Goal: Task Accomplishment & Management: Complete application form

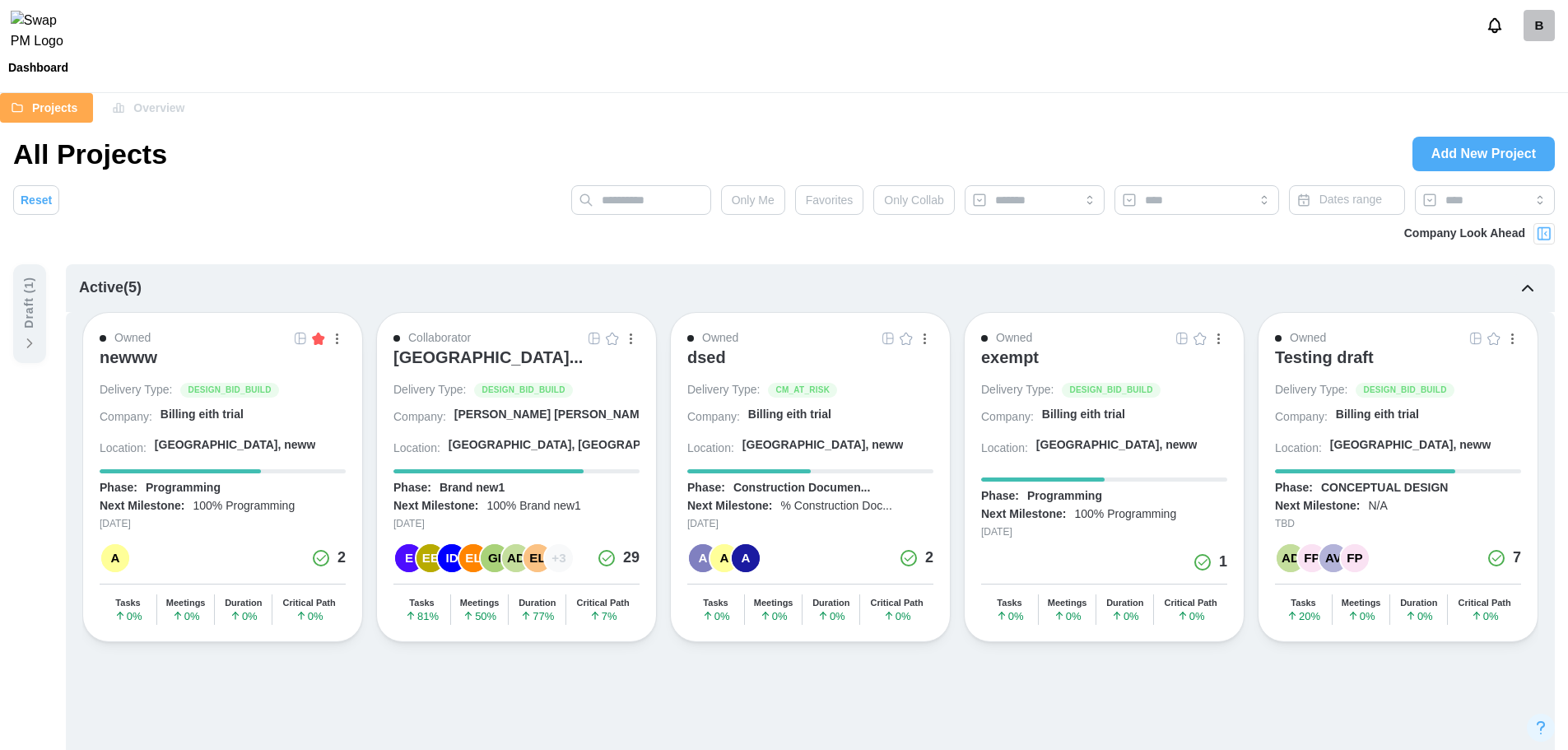
click at [1163, 139] on div "All Projects Add New Project" at bounding box center [784, 154] width 1542 height 36
drag, startPoint x: 0, startPoint y: 0, endPoint x: 1139, endPoint y: 78, distance: 1141.7
click at [1139, 78] on div "Dashboard" at bounding box center [784, 67] width 1568 height 25
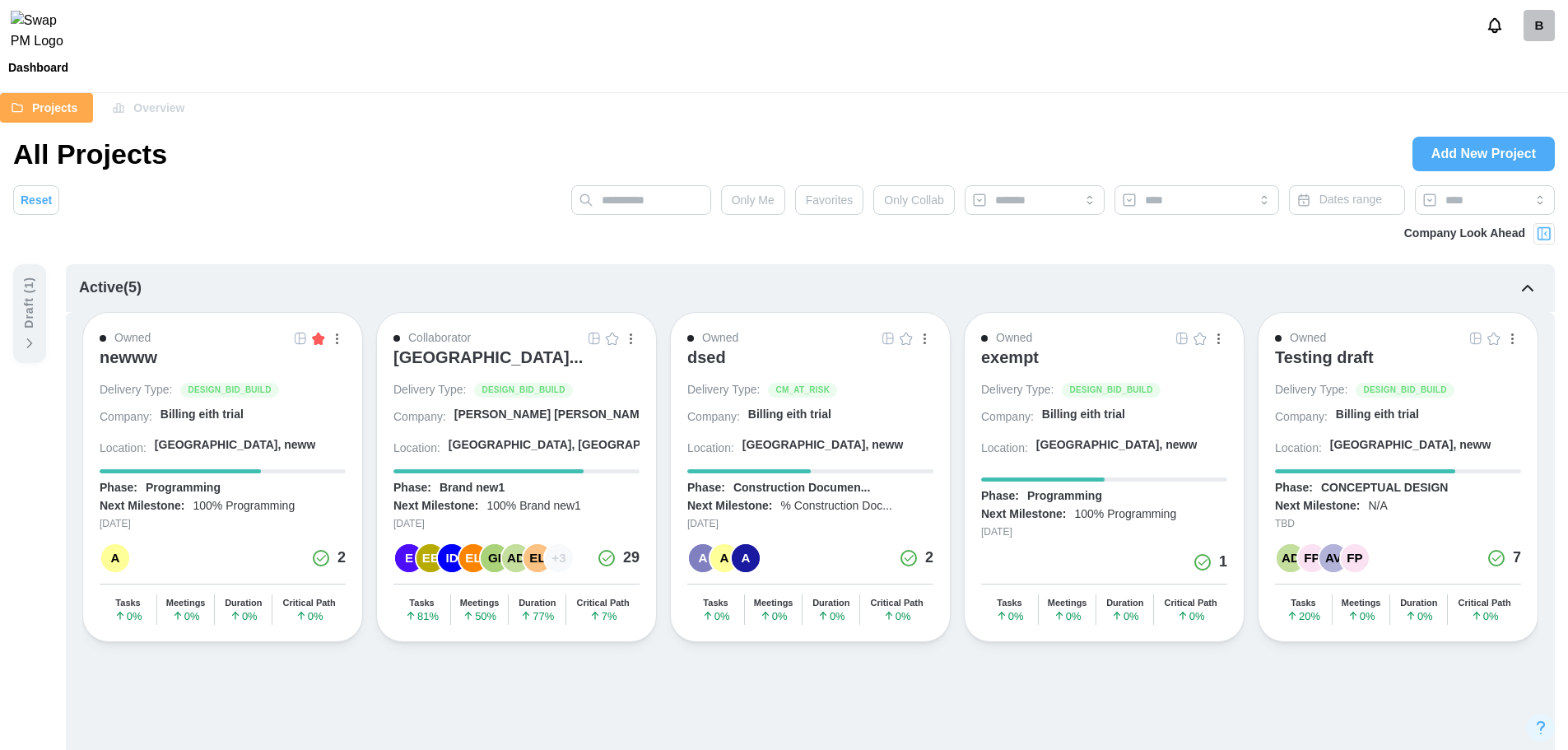
click at [1532, 36] on div "B" at bounding box center [1539, 25] width 31 height 31
click at [1527, 93] on button "Sign Out" at bounding box center [1518, 102] width 91 height 30
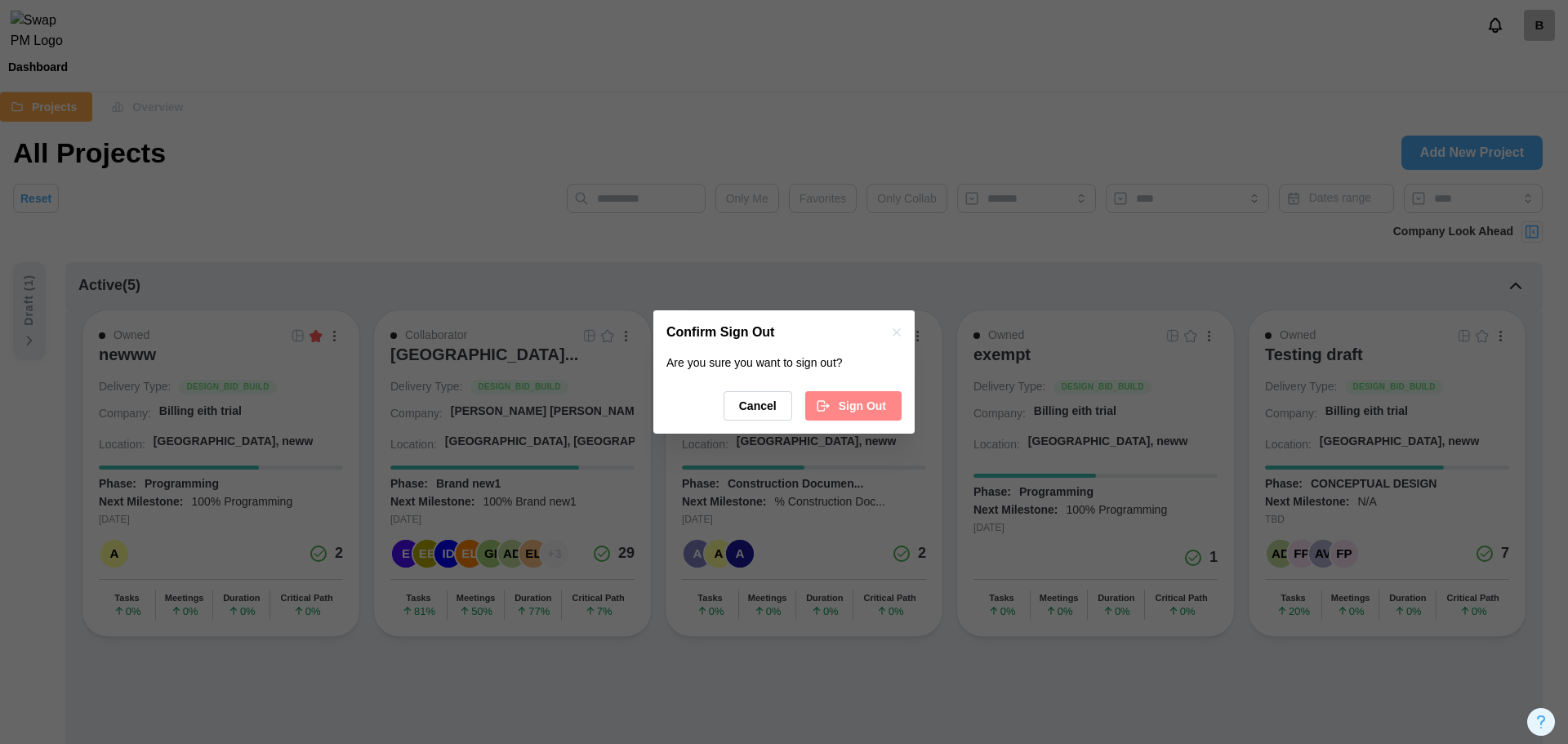
click at [871, 401] on span "Sign Out" at bounding box center [863, 406] width 47 height 28
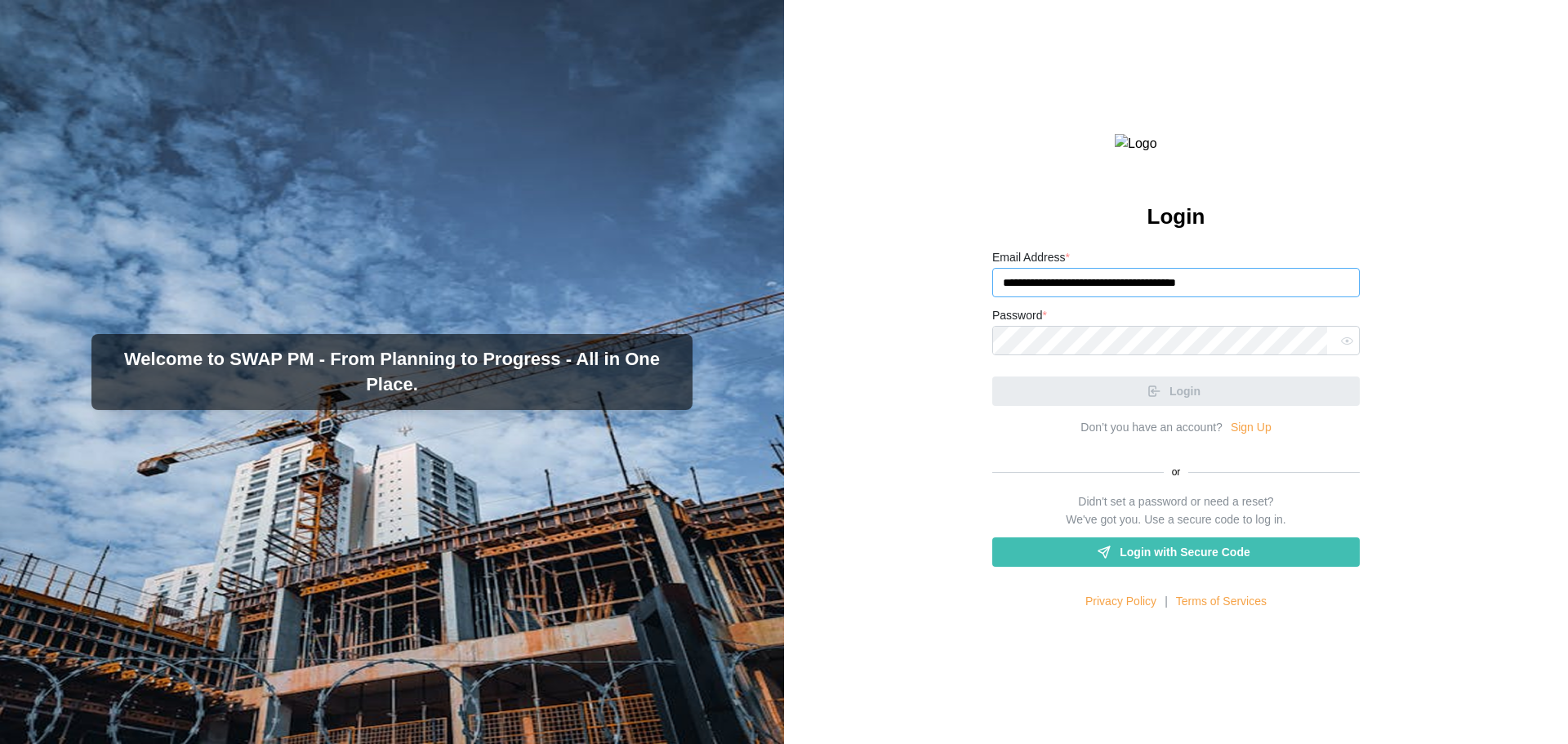
click at [1030, 297] on input "**********" at bounding box center [1176, 282] width 368 height 29
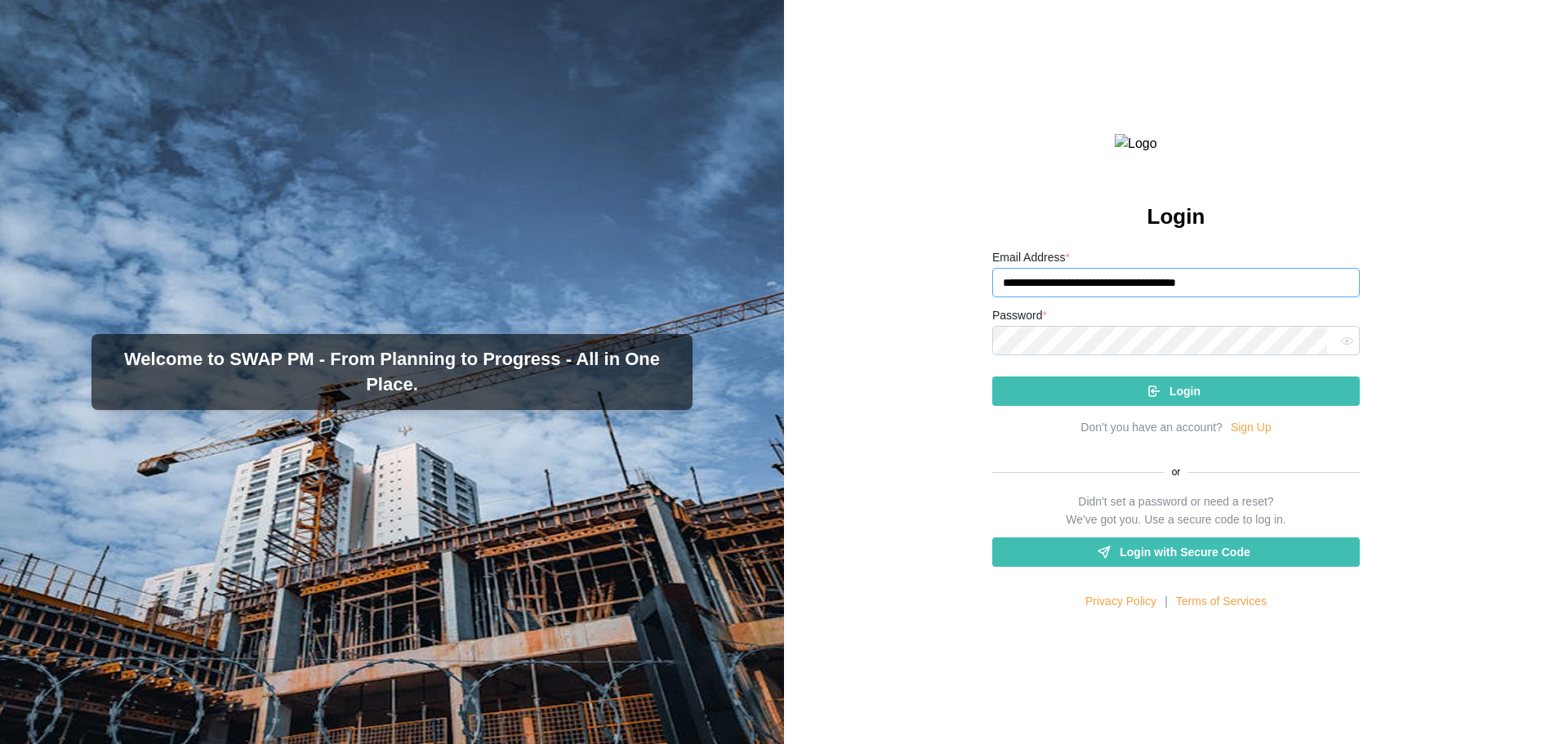
paste input "email"
type input "**********"
click at [1130, 405] on div "Login" at bounding box center [1174, 391] width 342 height 28
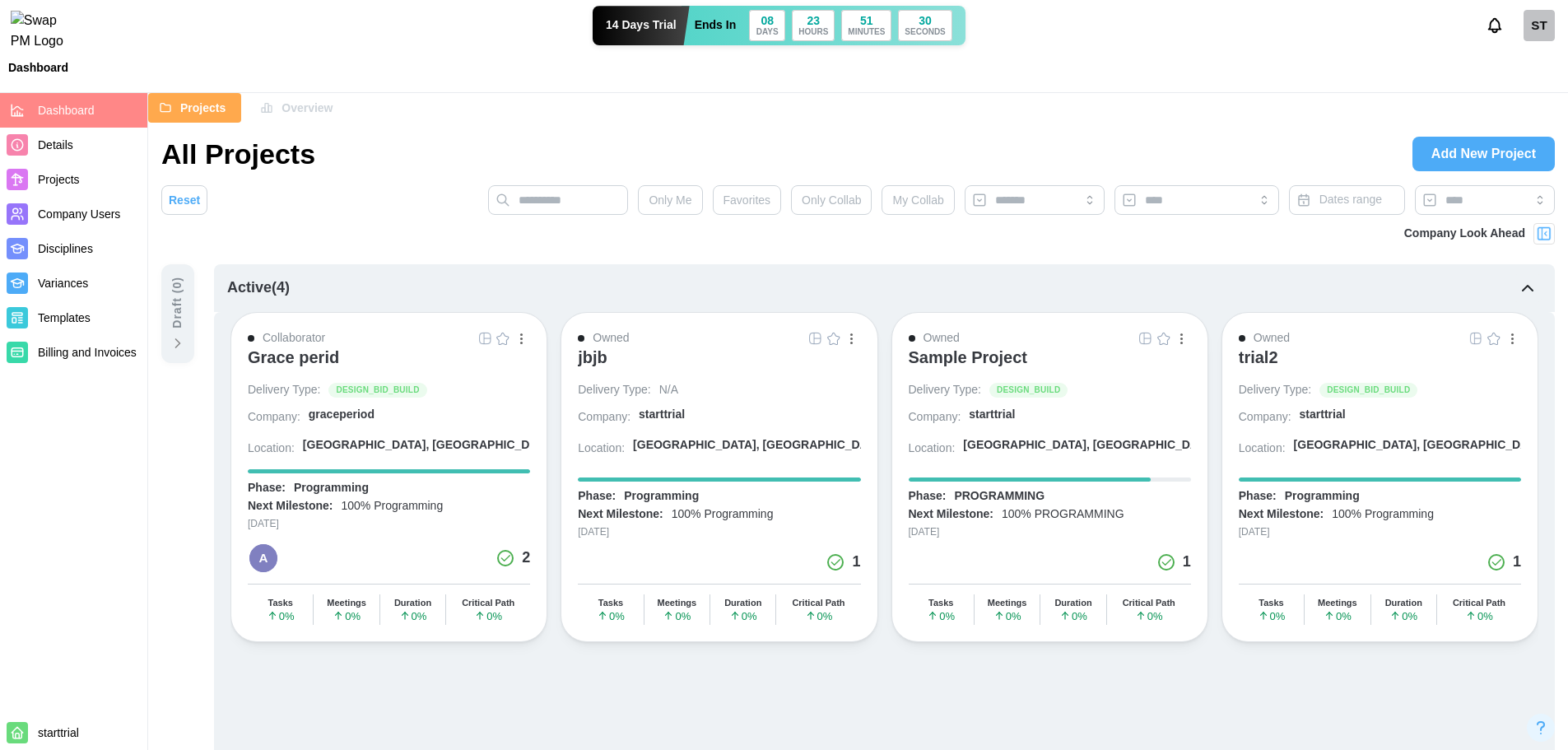
click at [1252, 354] on div "trial2" at bounding box center [1258, 356] width 40 height 20
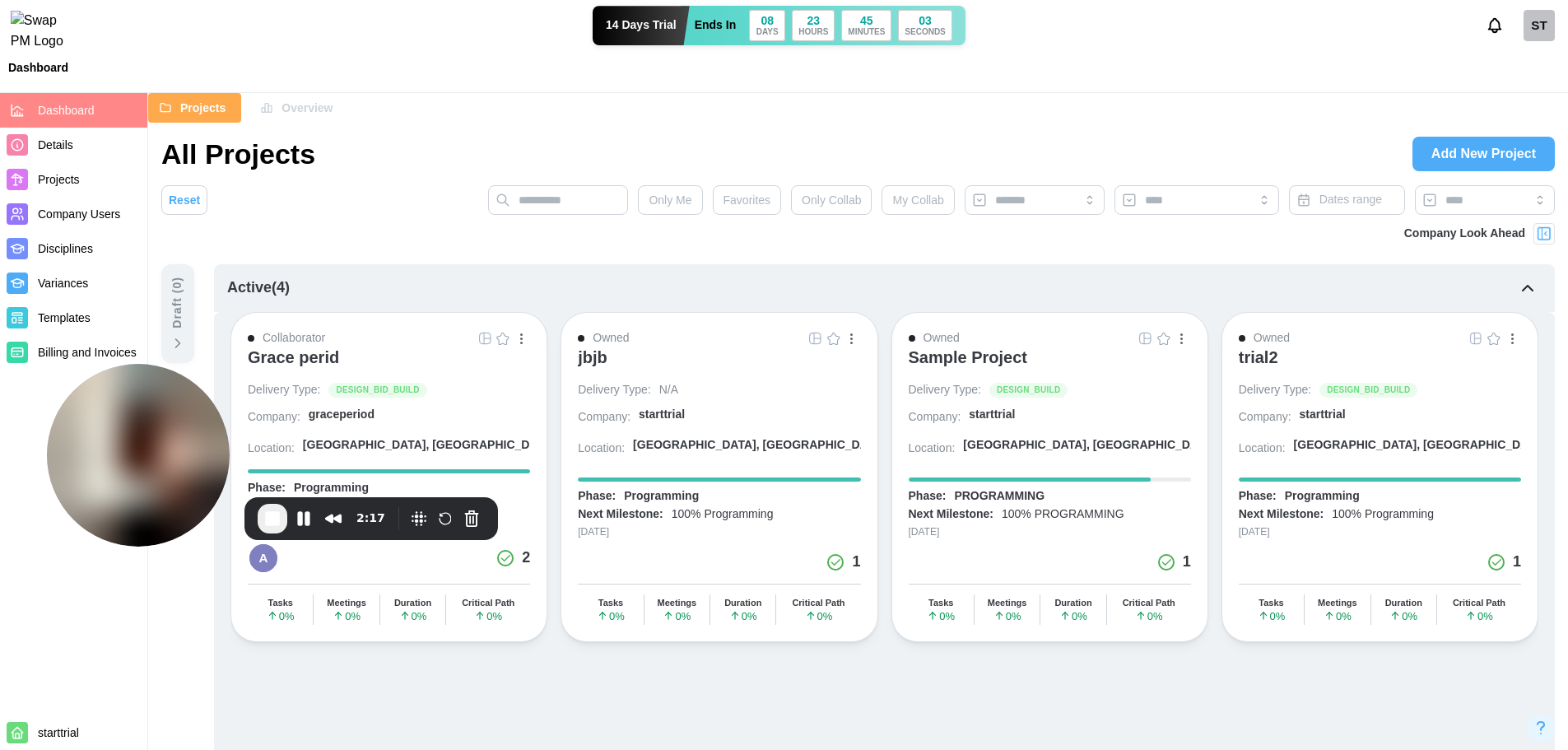
click at [69, 217] on span "Company Users" at bounding box center [79, 215] width 82 height 14
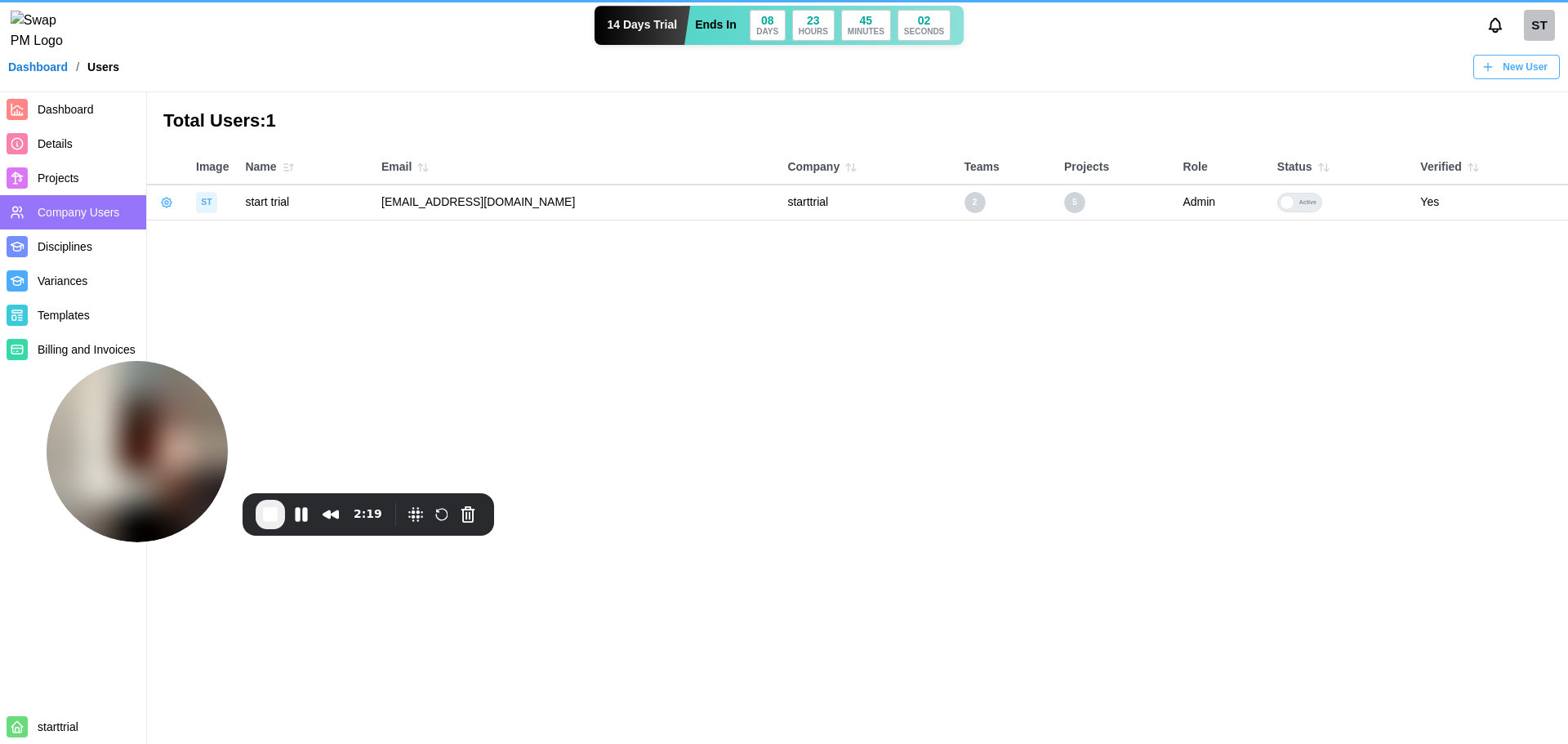
click at [1532, 70] on span "New User" at bounding box center [1524, 66] width 45 height 23
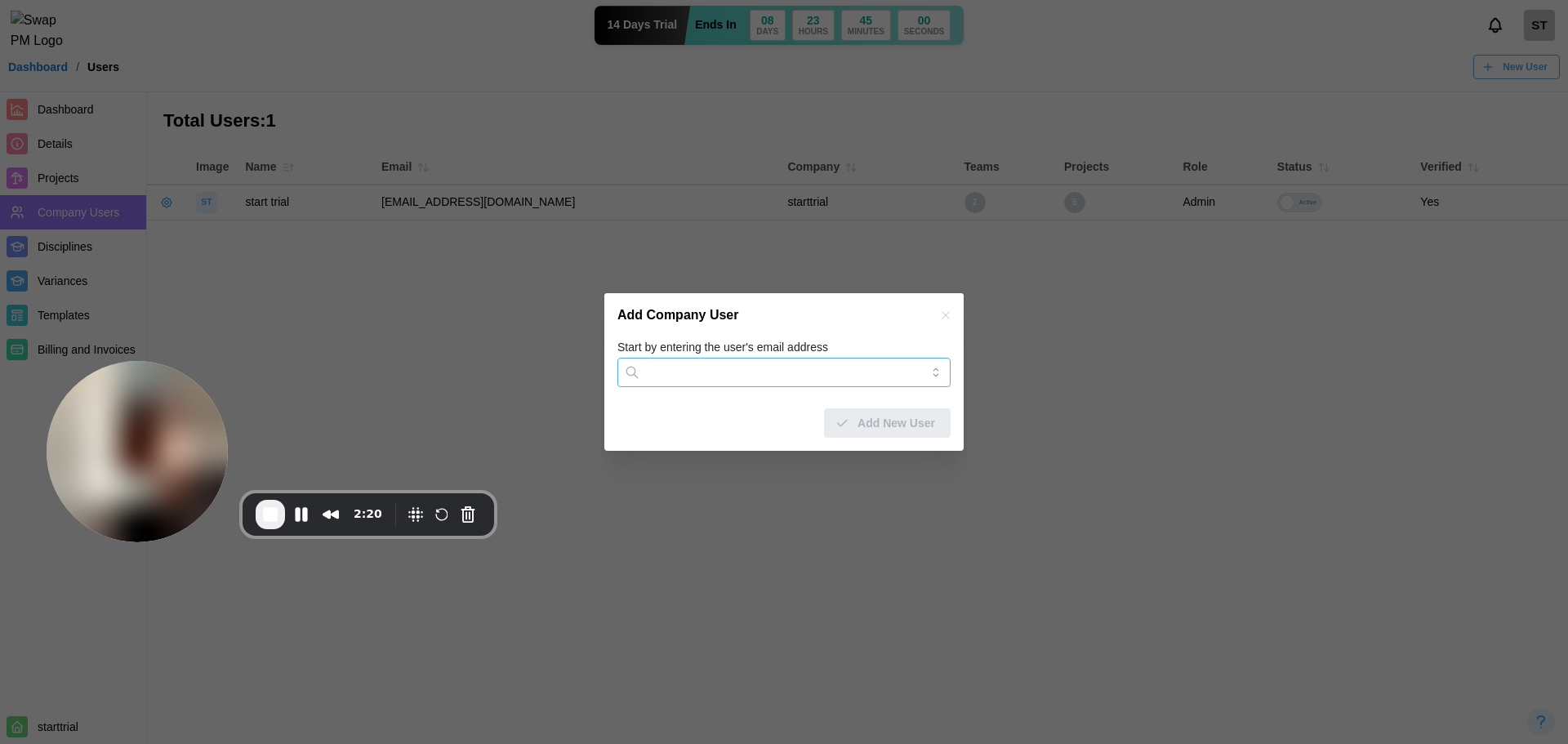
click at [773, 365] on input "Start by entering the user's email address" at bounding box center [784, 372] width 333 height 29
paste input "**********"
type input "**********"
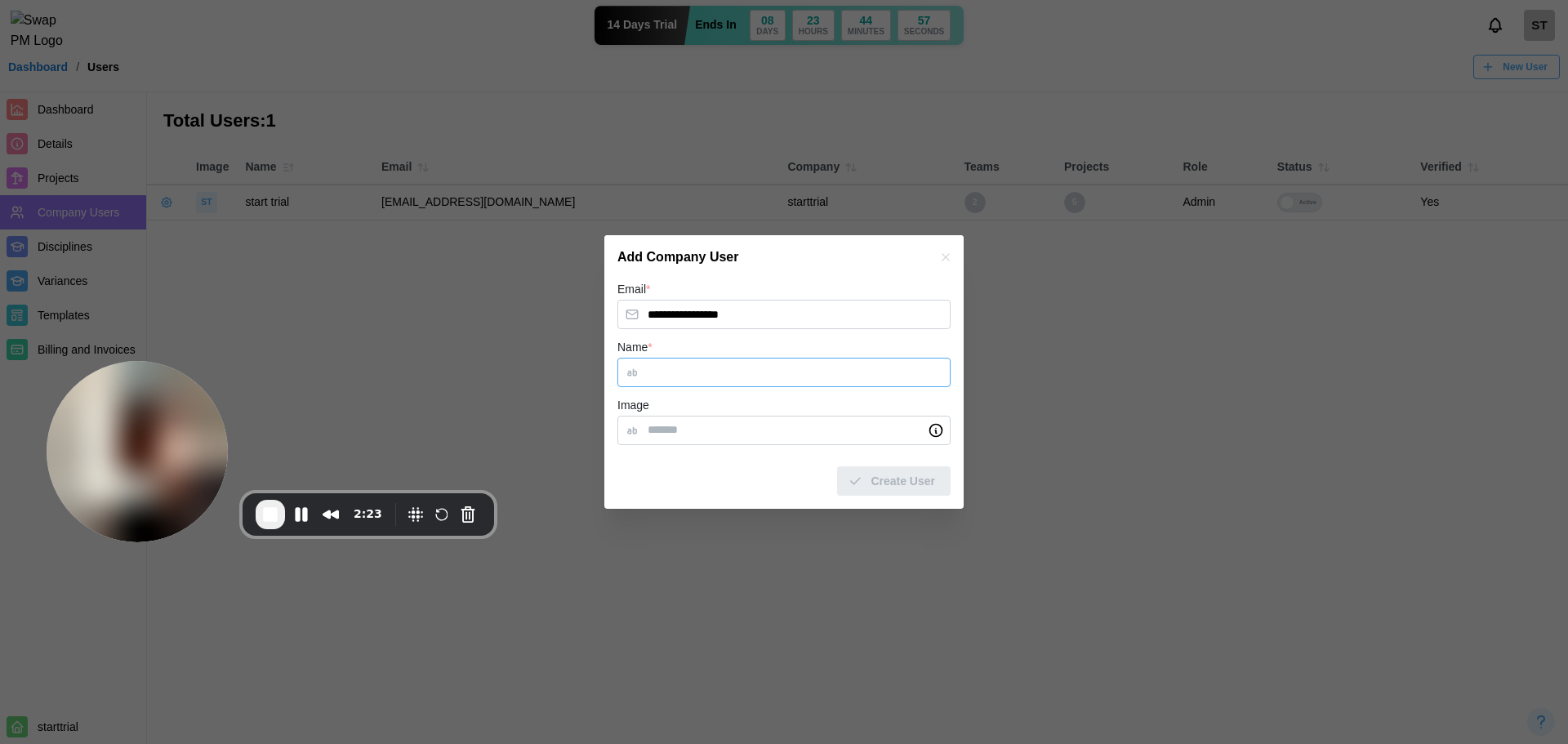
click at [748, 368] on input "Name *" at bounding box center [784, 372] width 333 height 29
type input "******"
click at [896, 494] on span "Create User" at bounding box center [902, 481] width 65 height 28
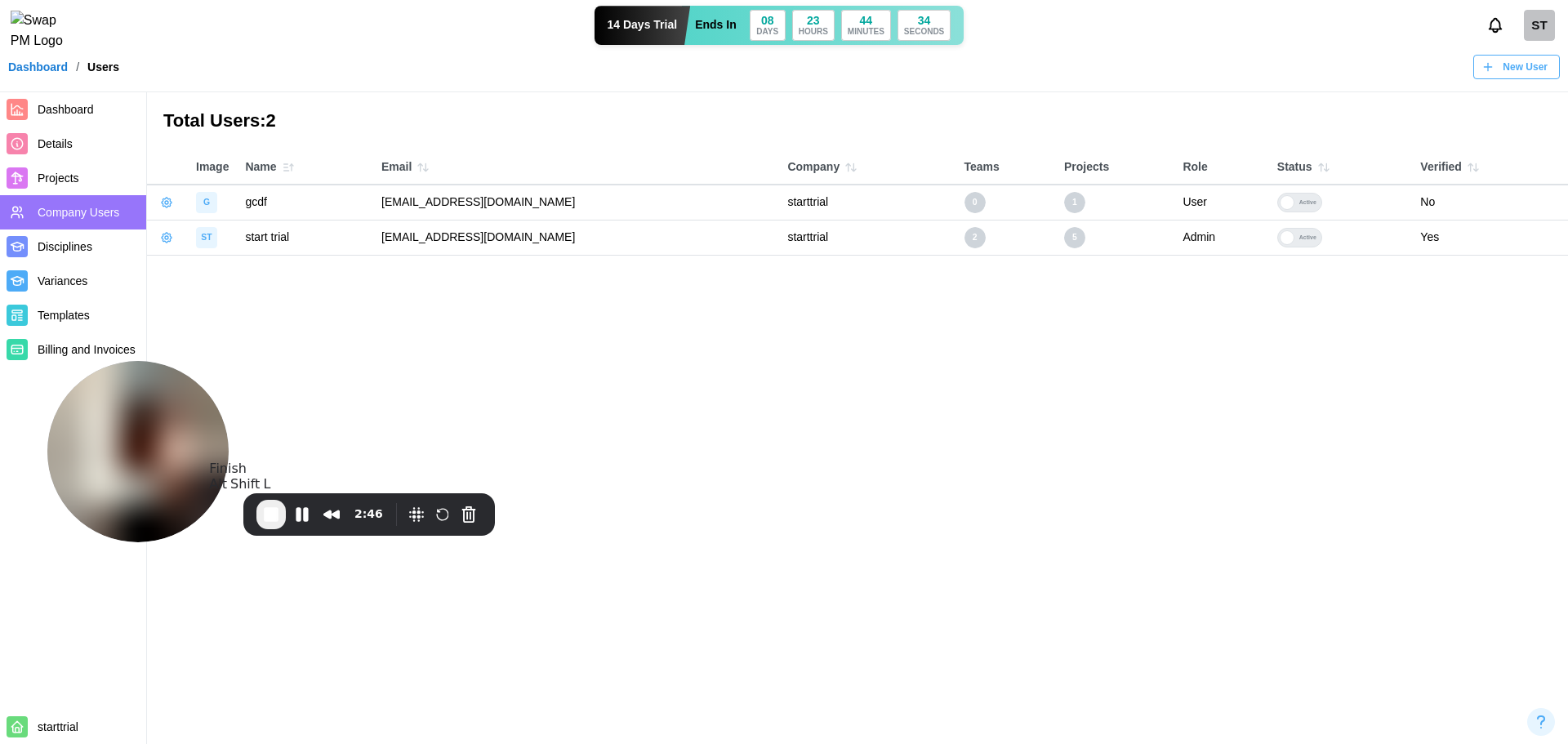
click at [265, 515] on span "End Recording" at bounding box center [271, 514] width 19 height 19
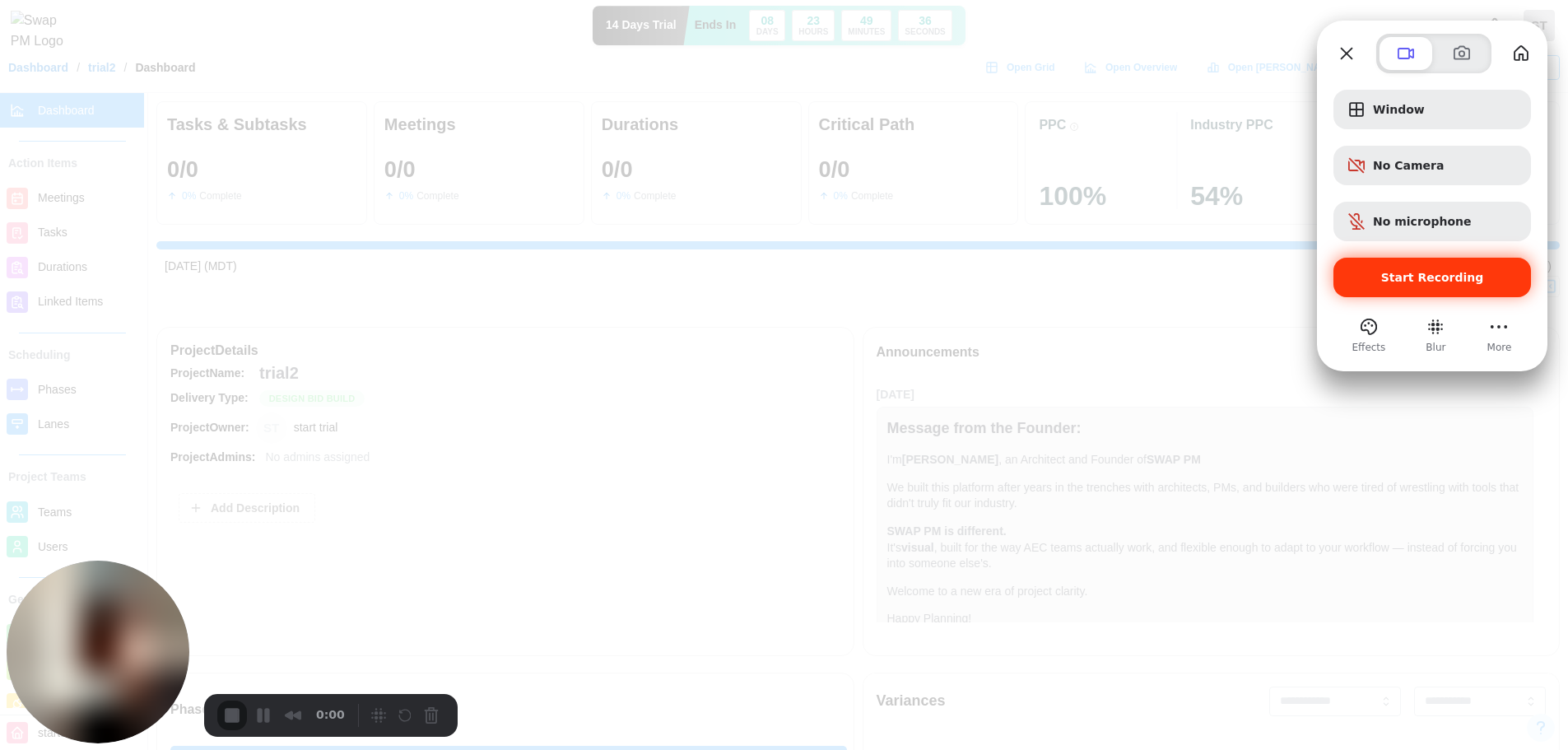
click at [1346, 282] on div "Start Recording" at bounding box center [1432, 277] width 198 height 40
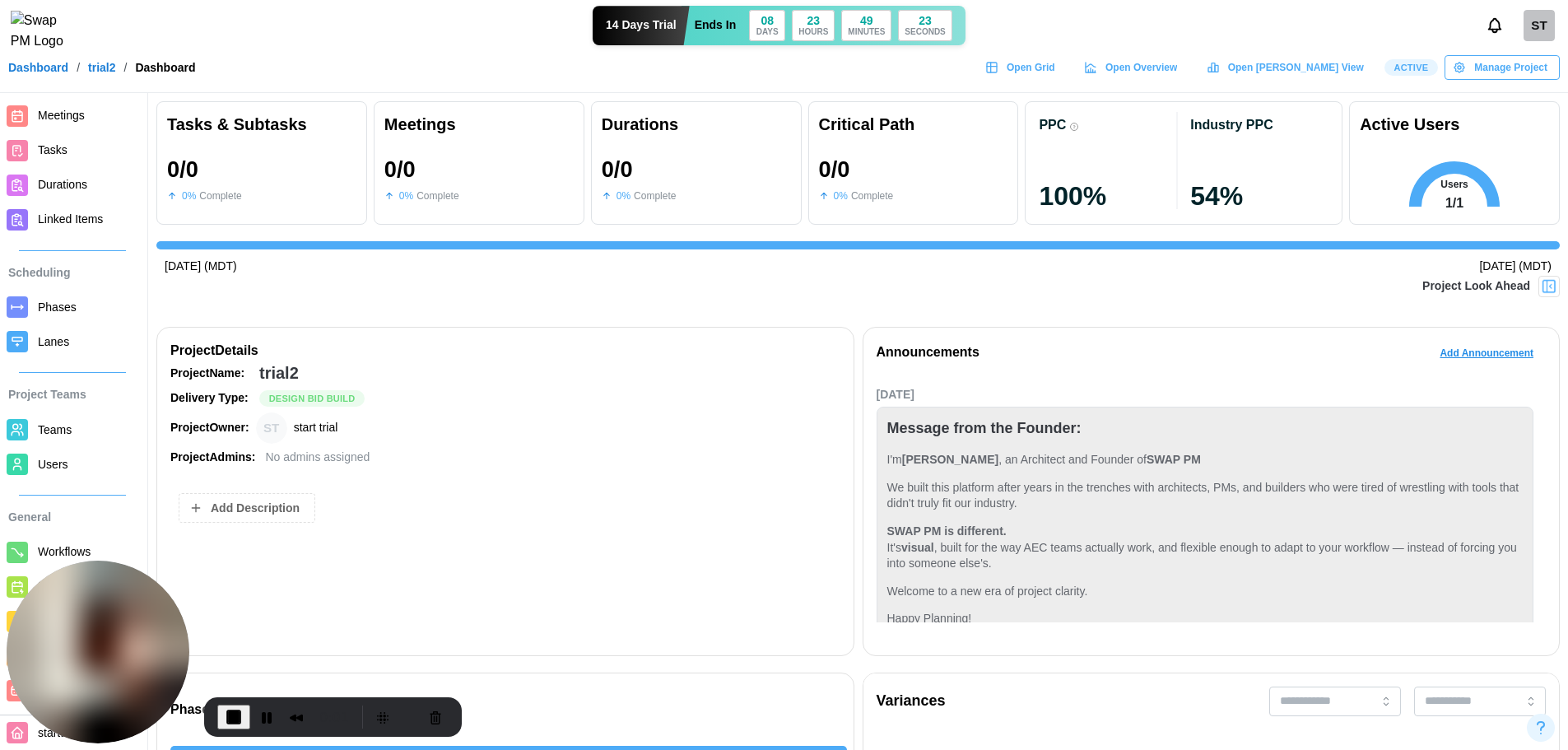
scroll to position [101, 0]
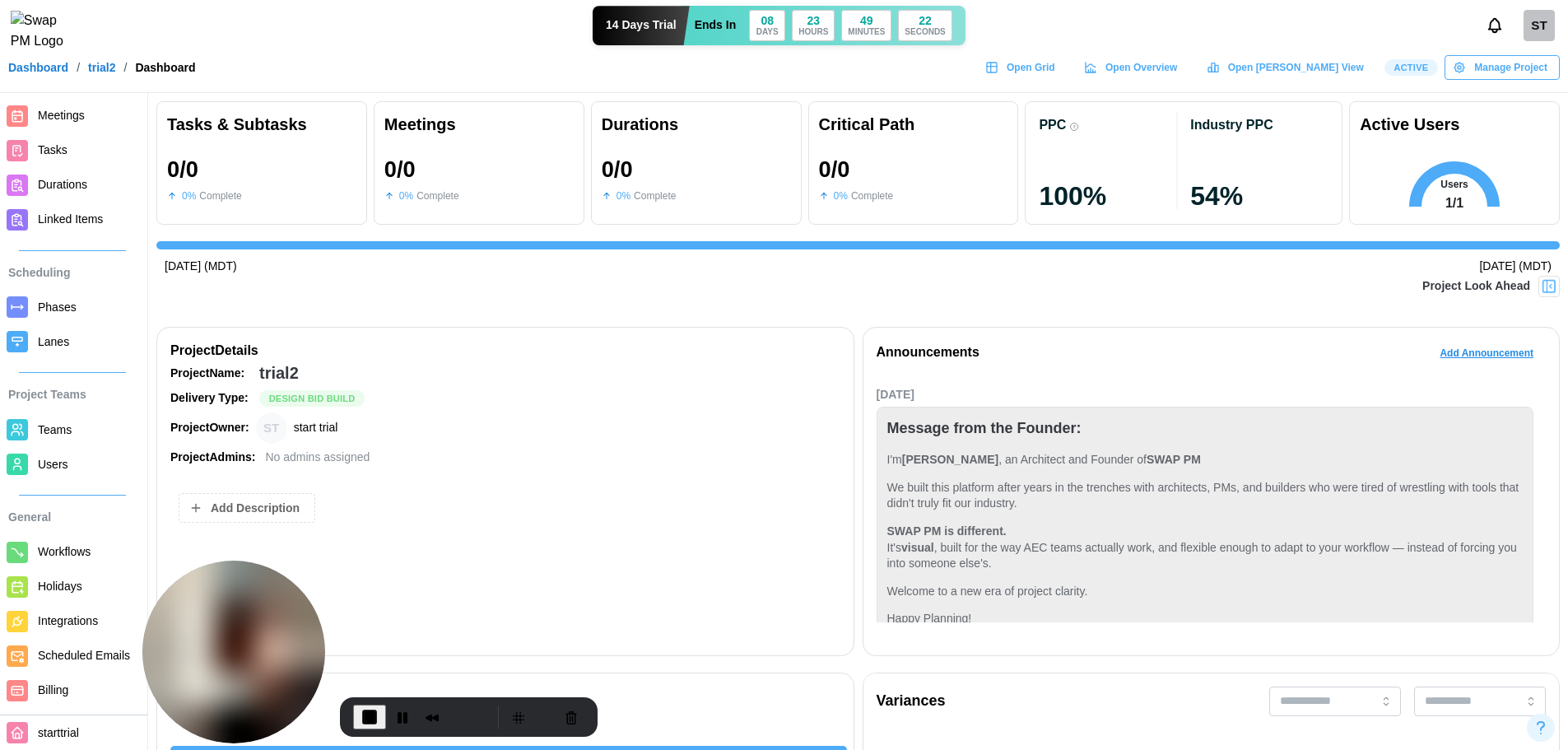
drag, startPoint x: 124, startPoint y: 648, endPoint x: 290, endPoint y: 653, distance: 166.1
click at [293, 655] on img at bounding box center [233, 652] width 182 height 182
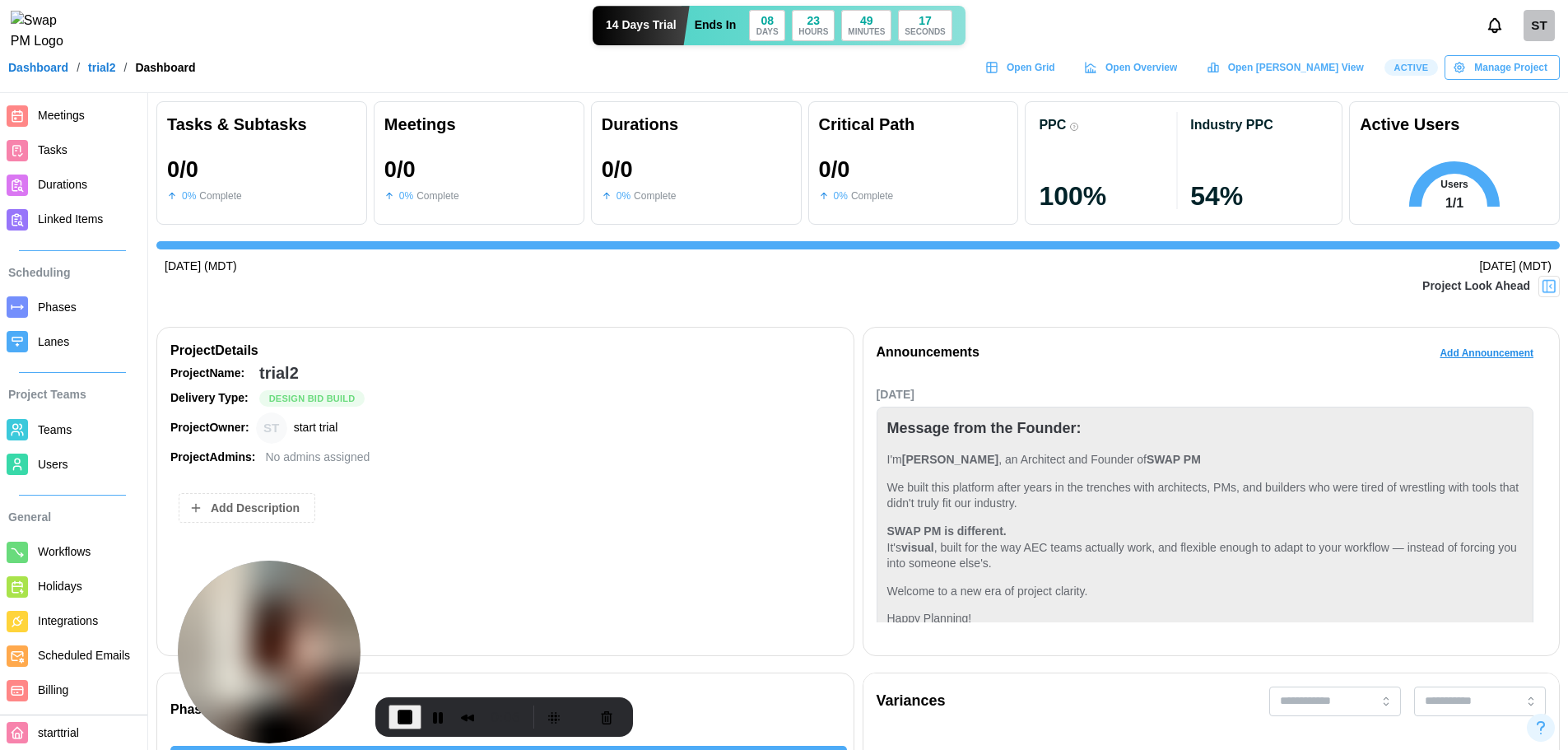
click at [81, 457] on link "Users" at bounding box center [72, 464] width 144 height 35
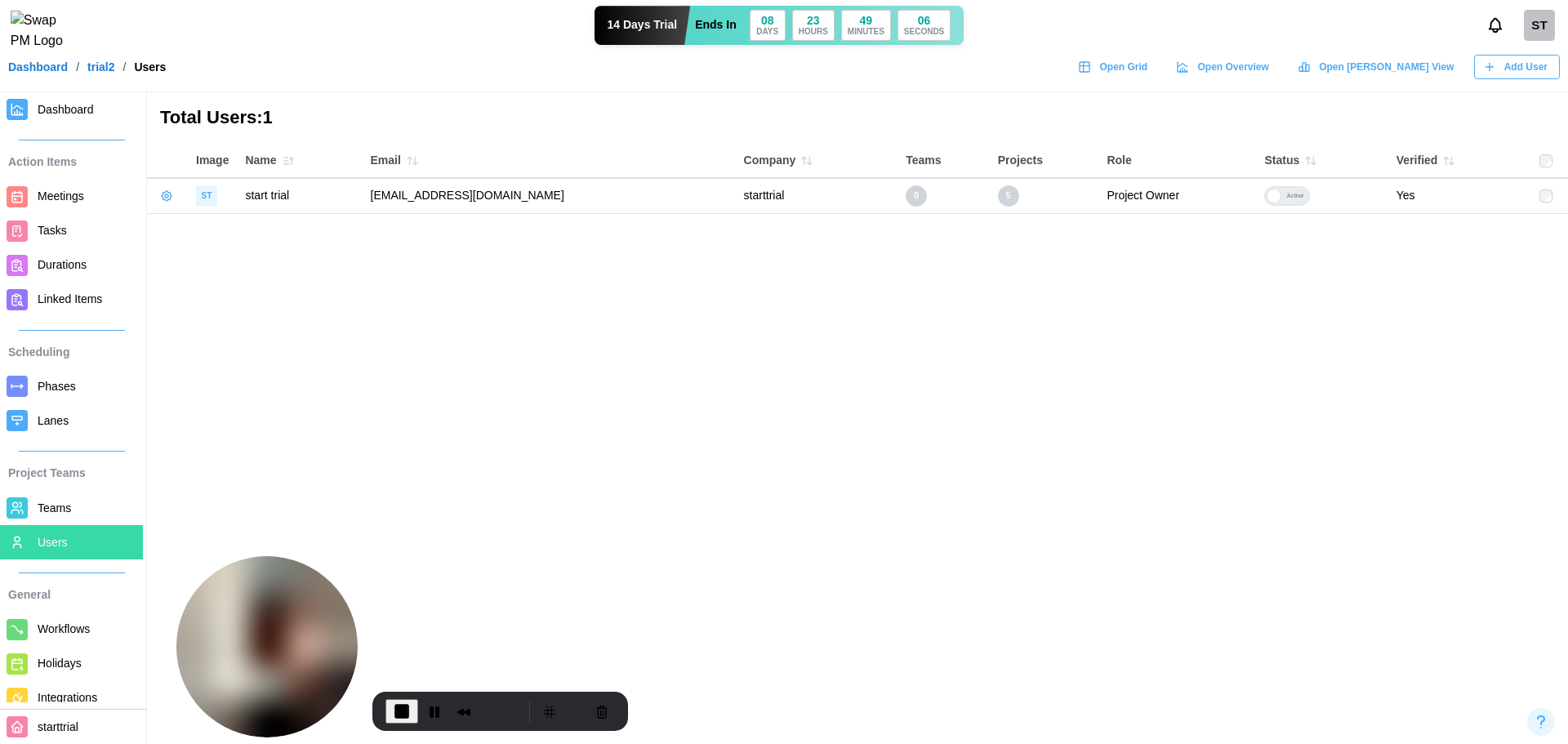
click at [1490, 73] on icon "button" at bounding box center [1490, 67] width 13 height 13
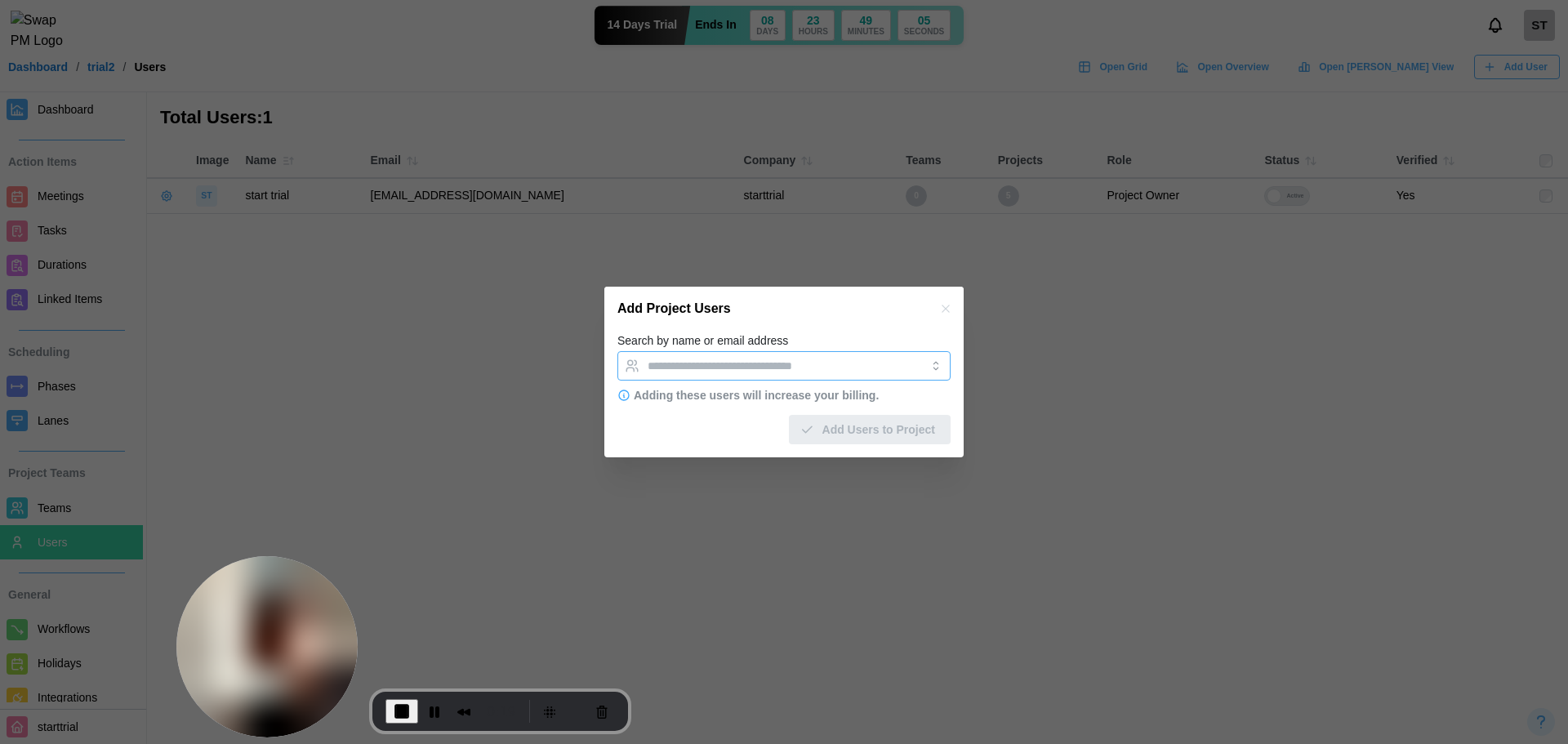
click at [848, 363] on input "Search by name or email address" at bounding box center [768, 366] width 243 height 13
click at [848, 362] on input "Search by name or email address" at bounding box center [768, 366] width 243 height 13
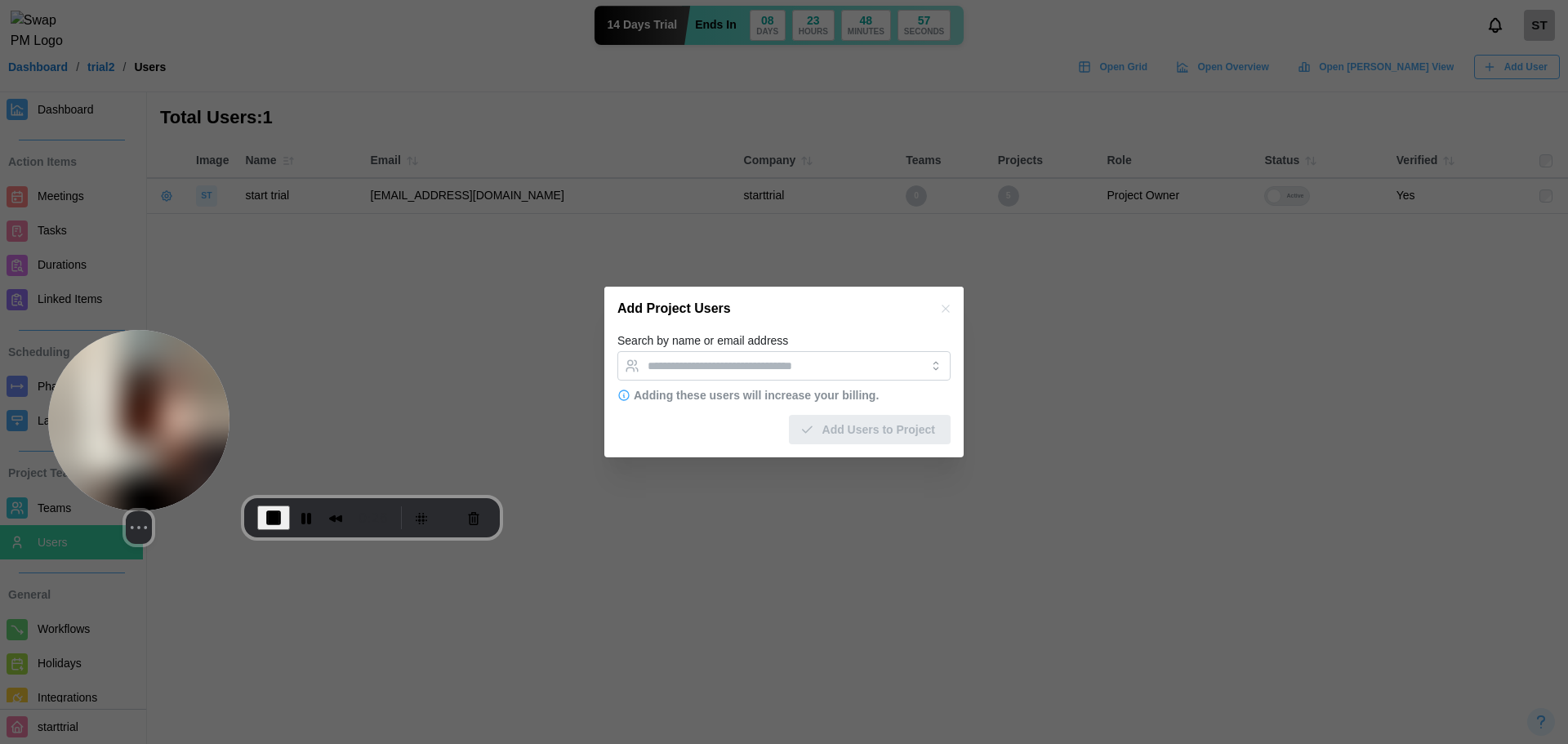
drag, startPoint x: 308, startPoint y: 596, endPoint x: 189, endPoint y: 418, distance: 214.1
click at [189, 418] on img at bounding box center [138, 420] width 181 height 181
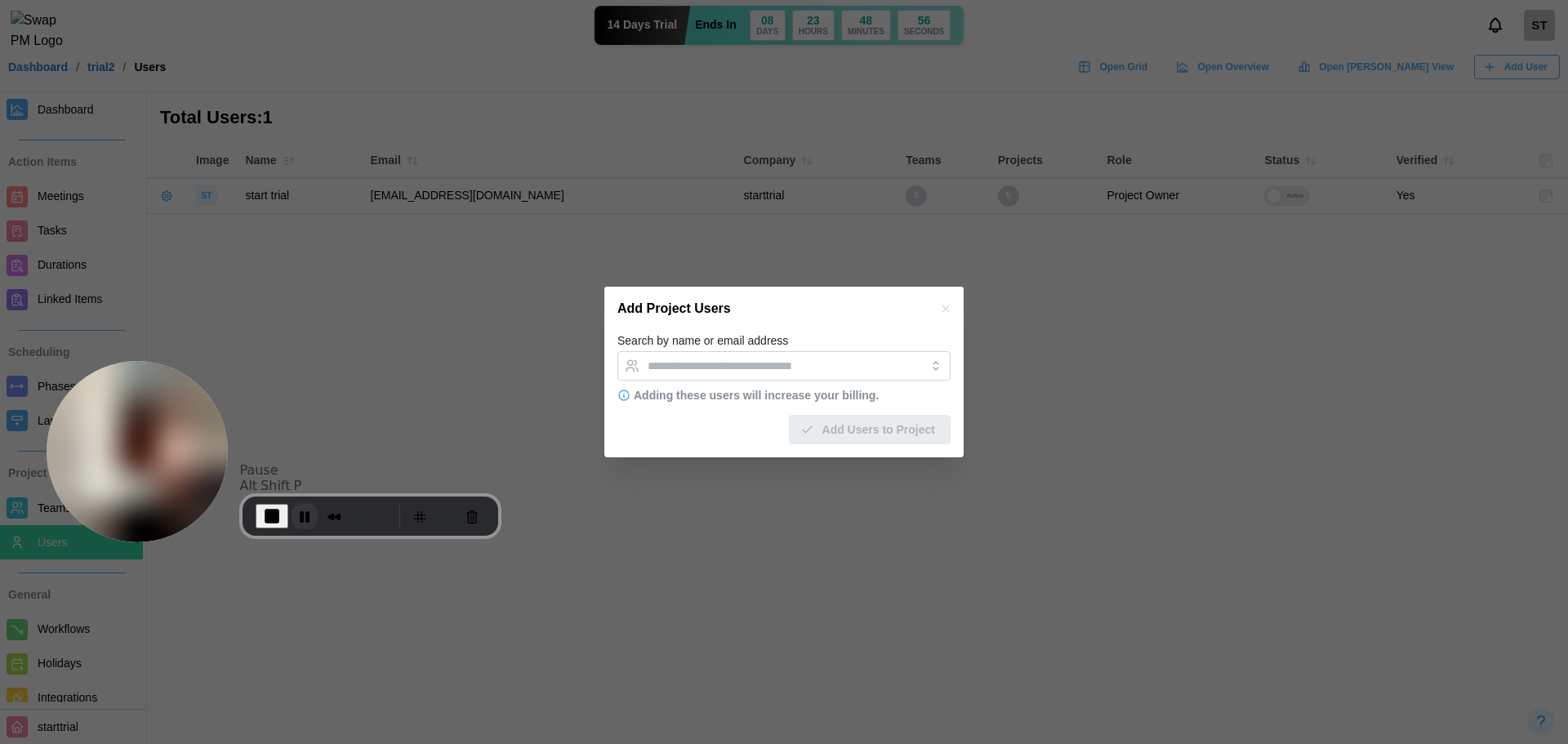
click at [295, 515] on button "Pause Recording" at bounding box center [304, 516] width 26 height 26
click at [285, 526] on div "Recorder controls - play pause" at bounding box center [301, 516] width 33 height 24
click at [299, 523] on span "Play Recording" at bounding box center [300, 516] width 19 height 19
click at [804, 359] on input "Search by name or email address" at bounding box center [768, 366] width 243 height 13
paste input "**********"
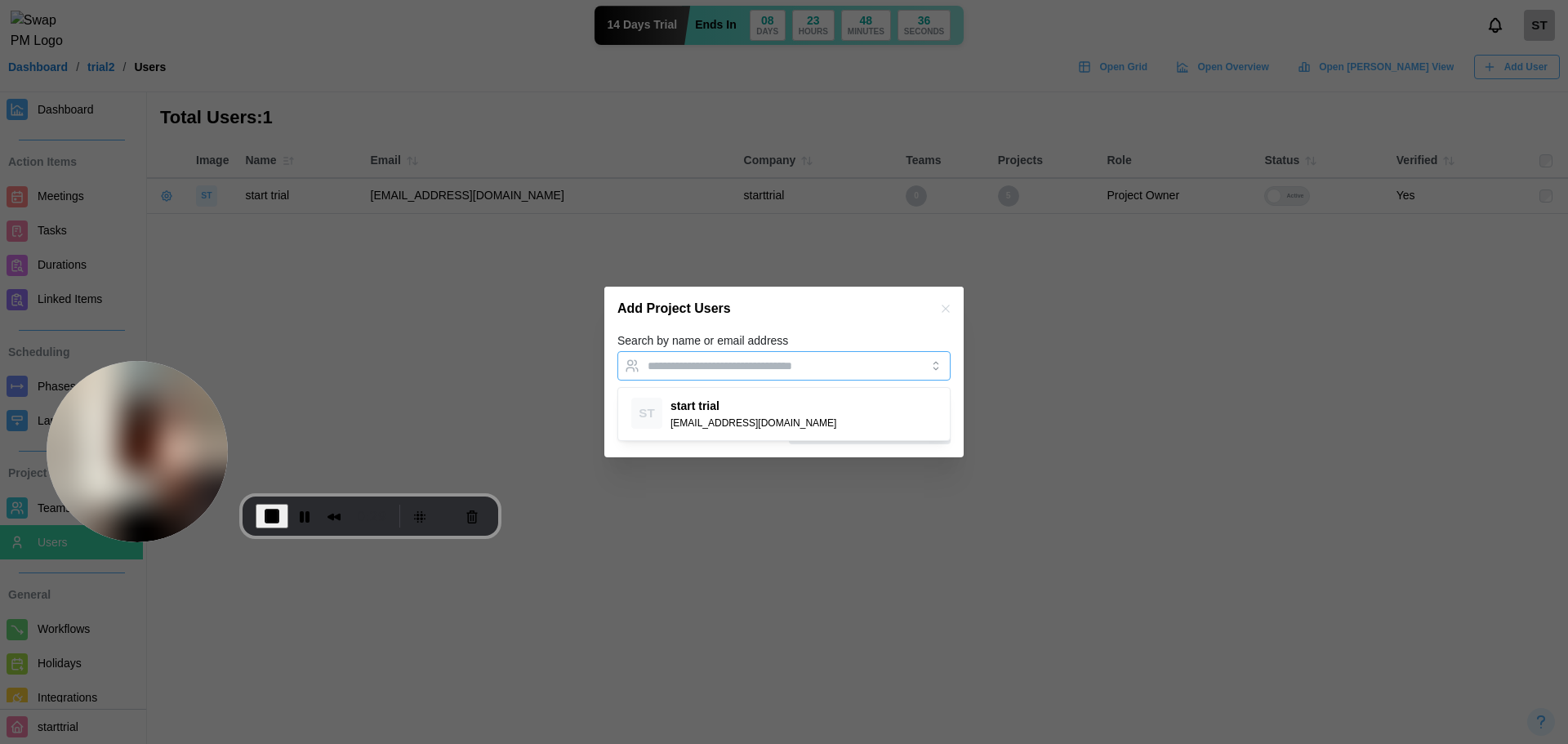
type input "**********"
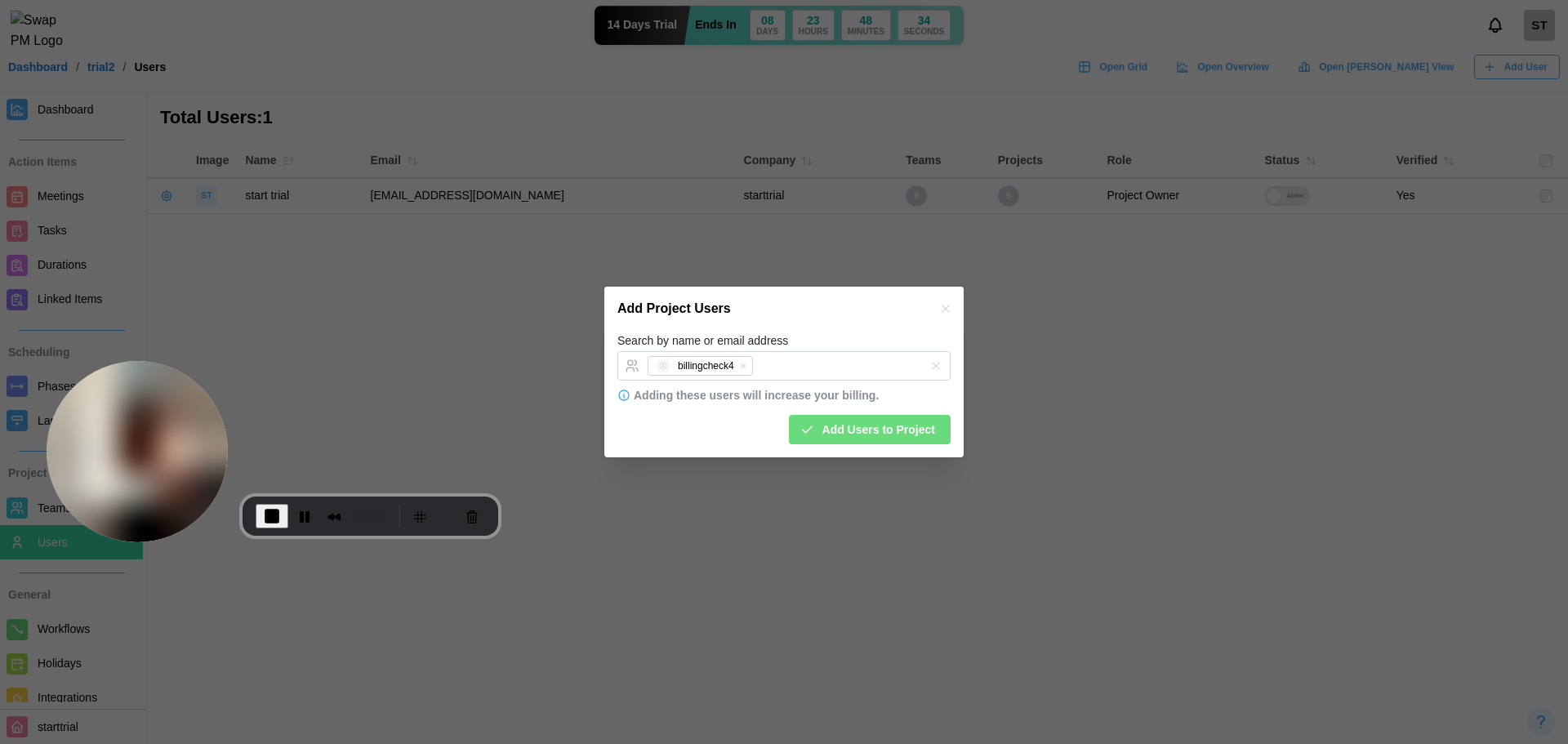
click at [845, 418] on span "Add Users to Project" at bounding box center [879, 429] width 113 height 28
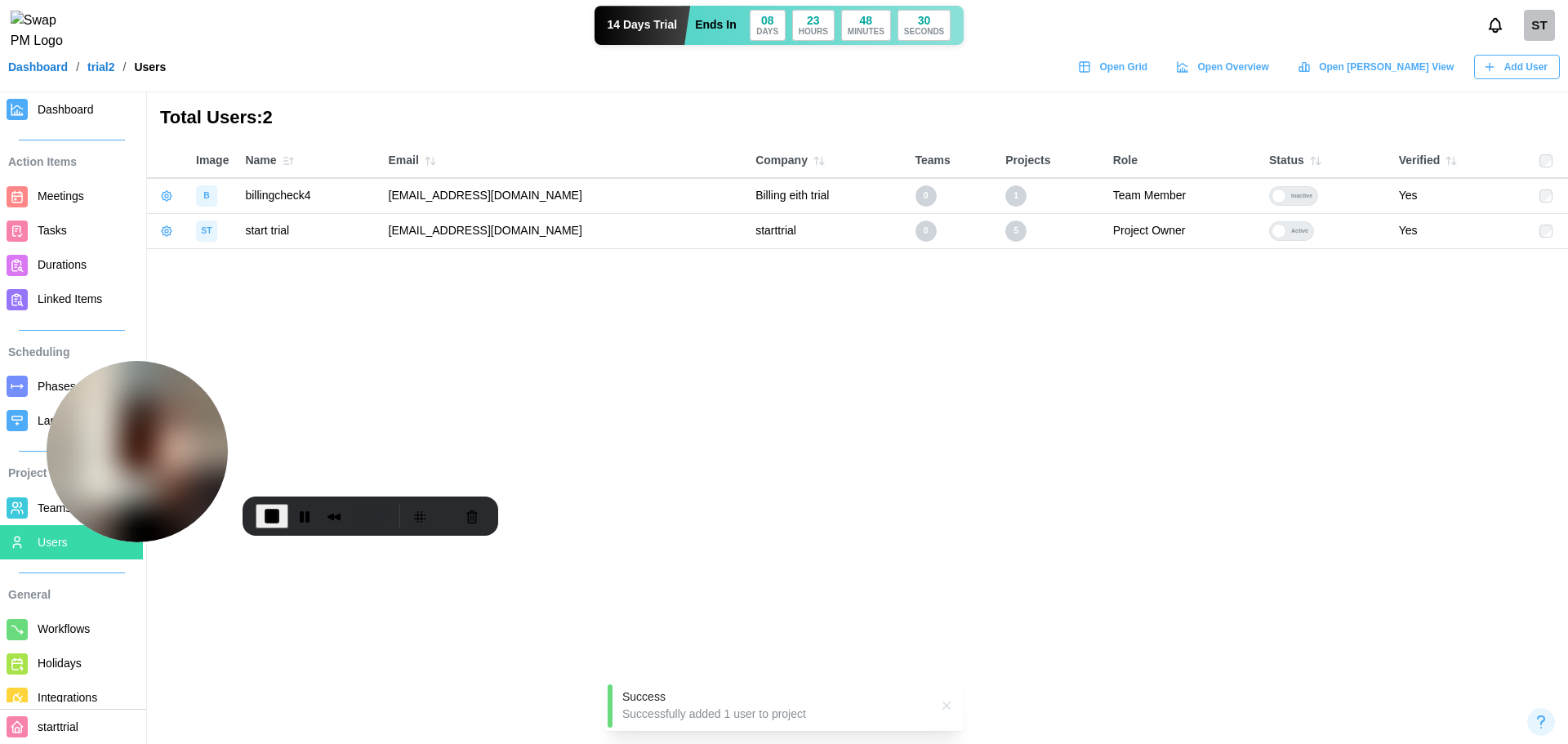
click at [1286, 201] on div at bounding box center [1278, 195] width 14 height 14
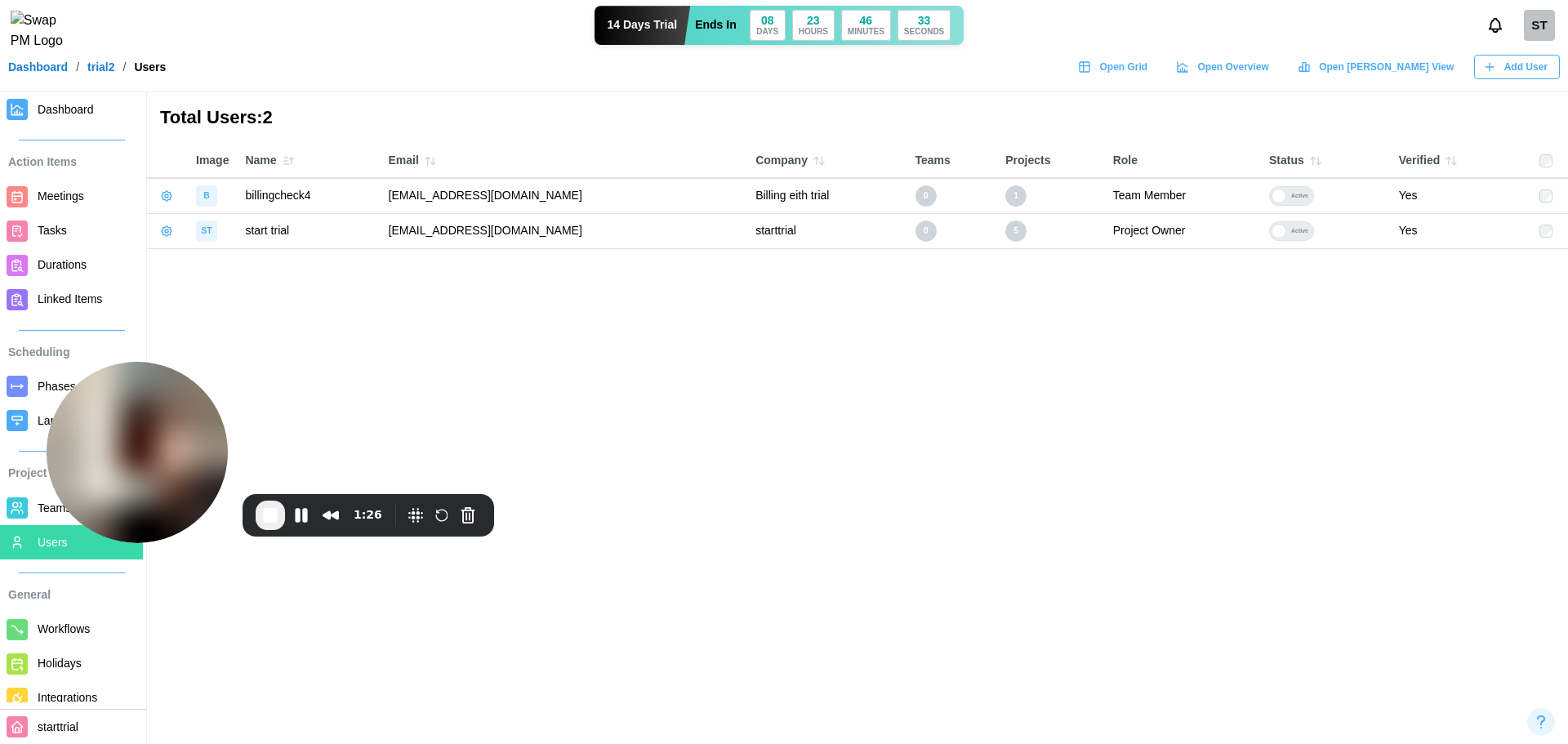
click at [1515, 68] on span "Add User" at bounding box center [1525, 66] width 43 height 23
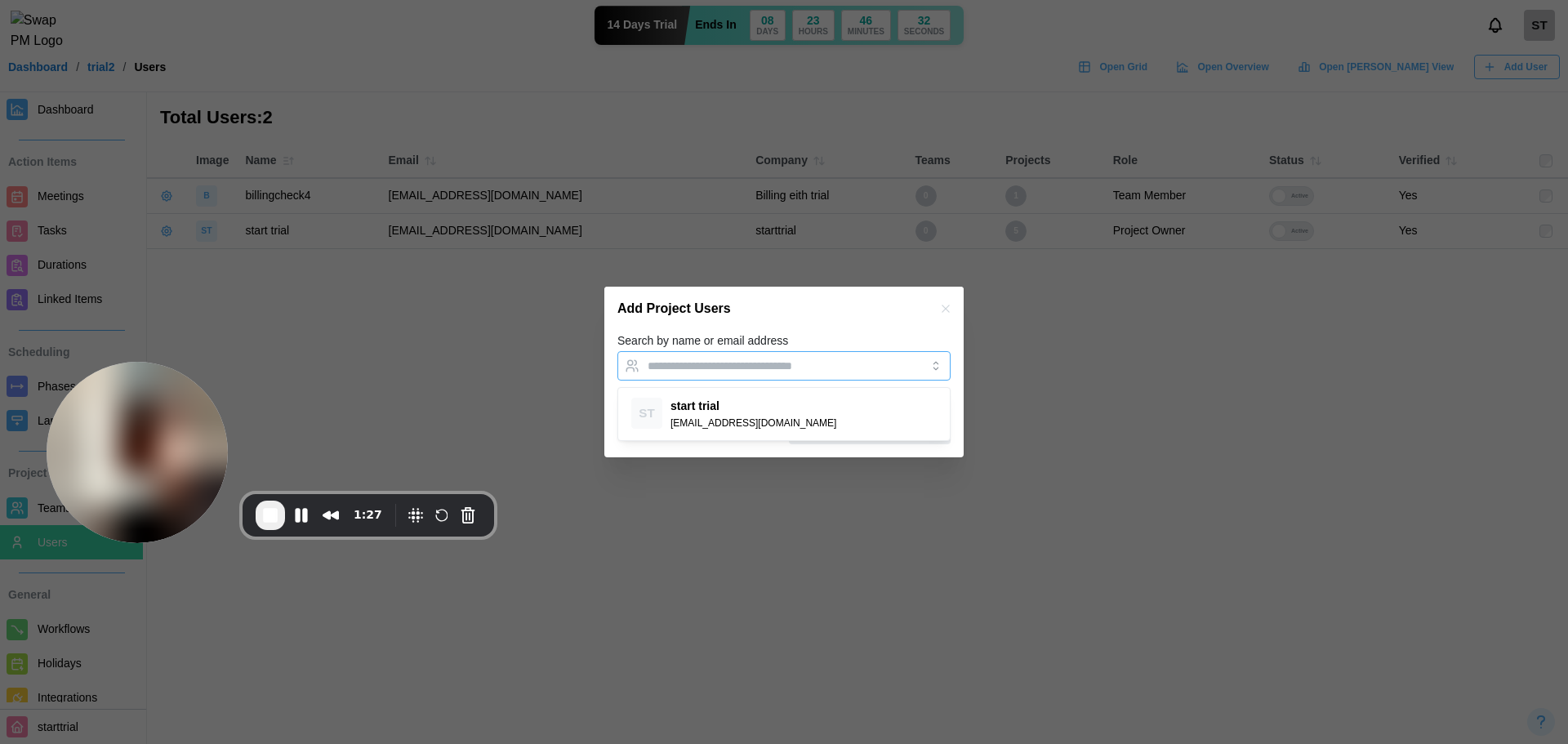
click at [754, 371] on input "Search by name or email address" at bounding box center [768, 366] width 243 height 13
paste input "**********"
type input "**********"
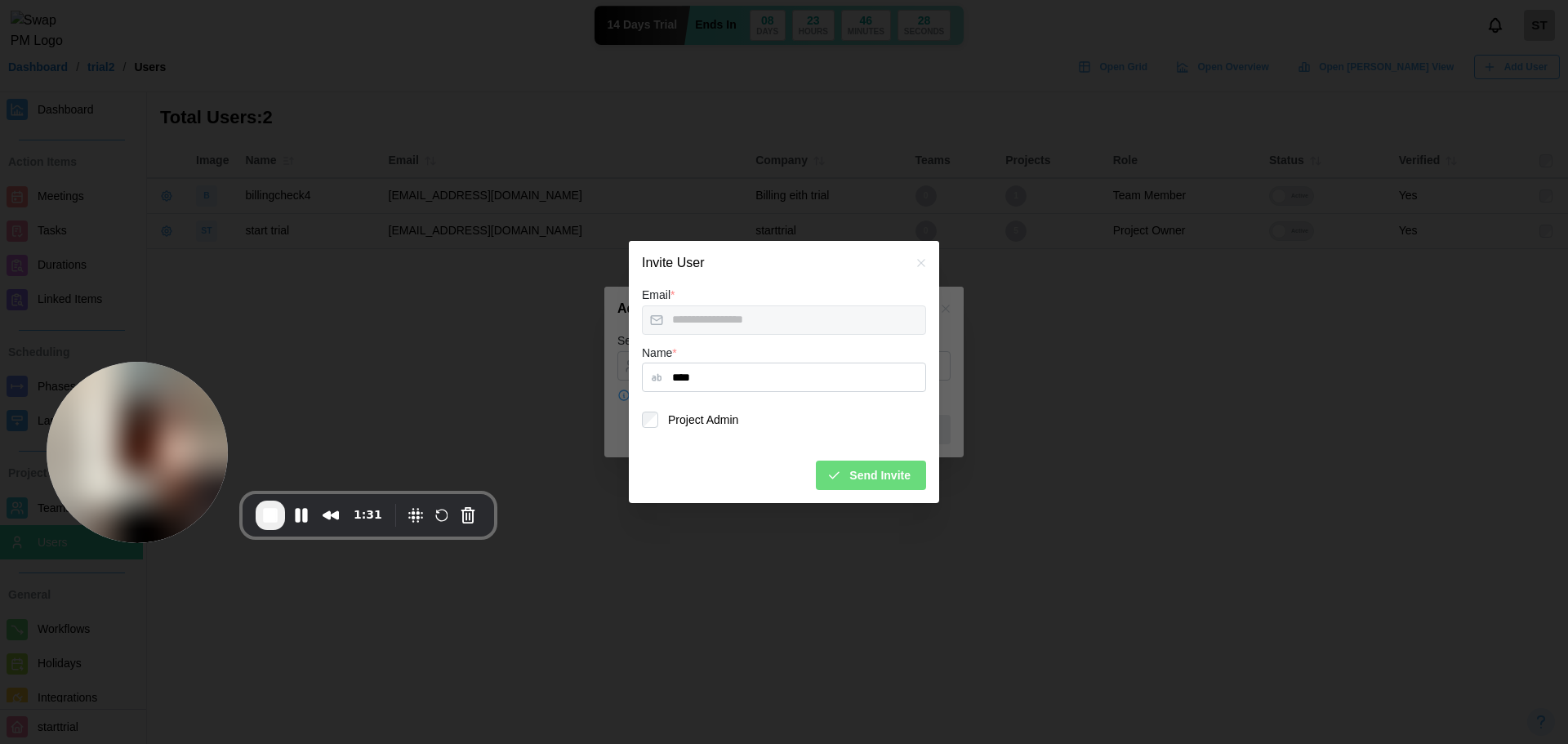
type input "****"
click at [832, 452] on div "Send Invite" at bounding box center [784, 469] width 284 height 42
click at [841, 478] on icon "button" at bounding box center [833, 475] width 14 height 14
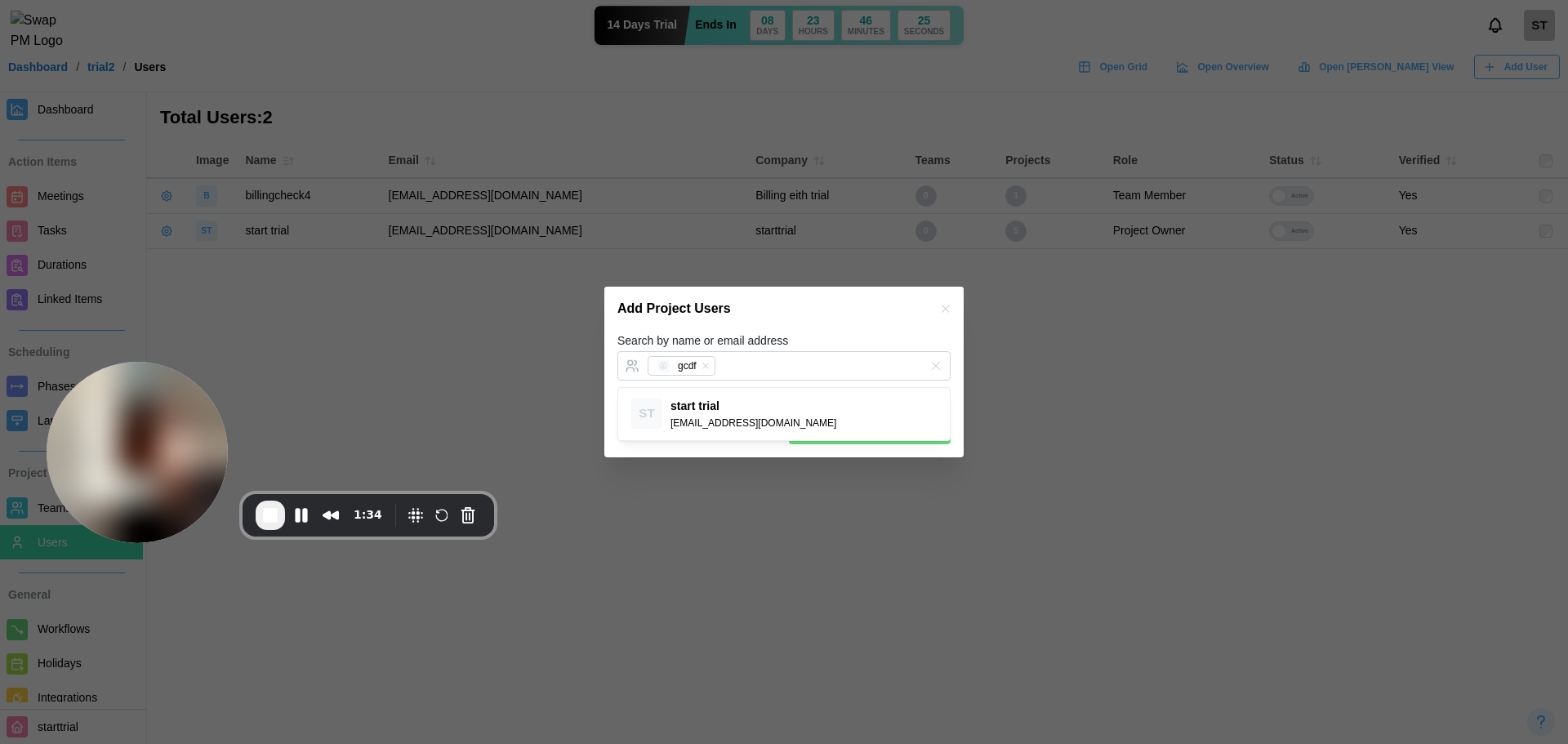
click at [816, 317] on div "Add Project Users" at bounding box center [784, 309] width 359 height 44
click at [880, 431] on span "Add Users to Project" at bounding box center [879, 429] width 113 height 28
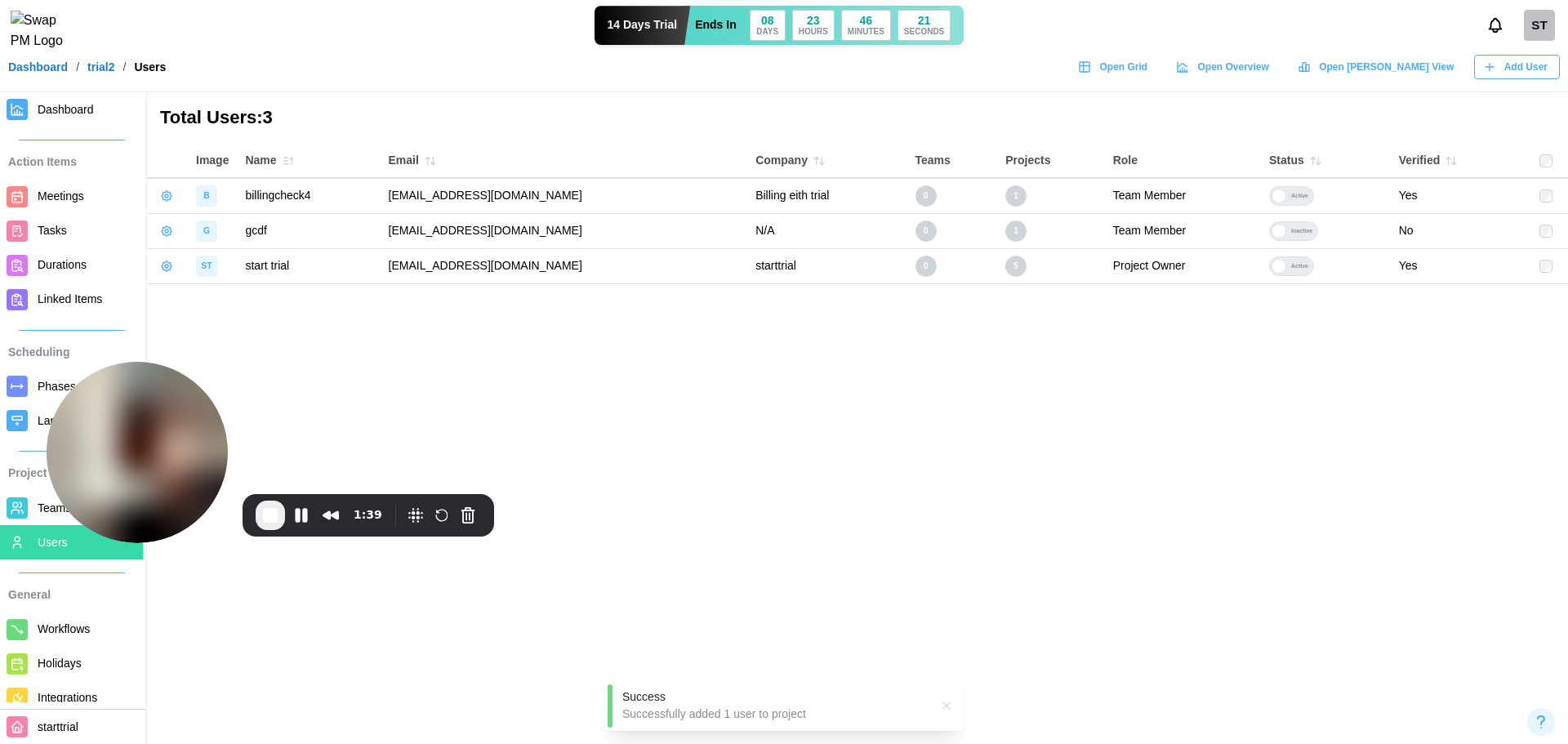
click at [1305, 234] on div "Inactive" at bounding box center [1301, 231] width 31 height 18
click at [304, 515] on button "Pause Recording" at bounding box center [301, 515] width 26 height 26
drag, startPoint x: 603, startPoint y: 187, endPoint x: 377, endPoint y: 192, distance: 226.1
click at [380, 192] on td "qatestercodingcops+billingcheck4@gmail.com" at bounding box center [564, 196] width 368 height 35
copy td "qatestercodingcops+billingcheck4@gmail.com"
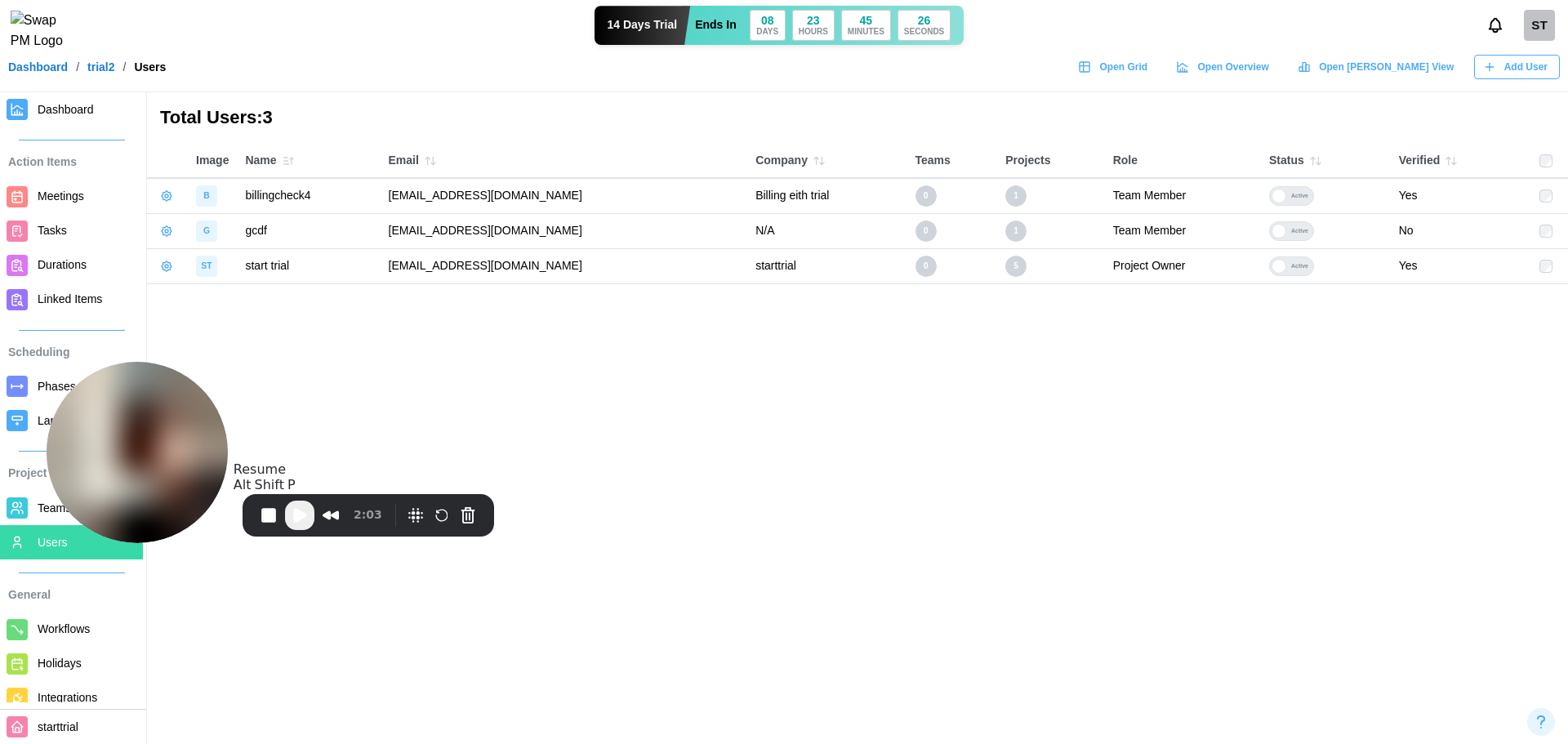
click at [309, 515] on span "Play Recording" at bounding box center [299, 515] width 19 height 19
click at [298, 517] on button "Pause Recording" at bounding box center [304, 517] width 26 height 26
click at [1513, 114] on span "Assign 1 Selected User(s) To Team" at bounding box center [1464, 117] width 157 height 23
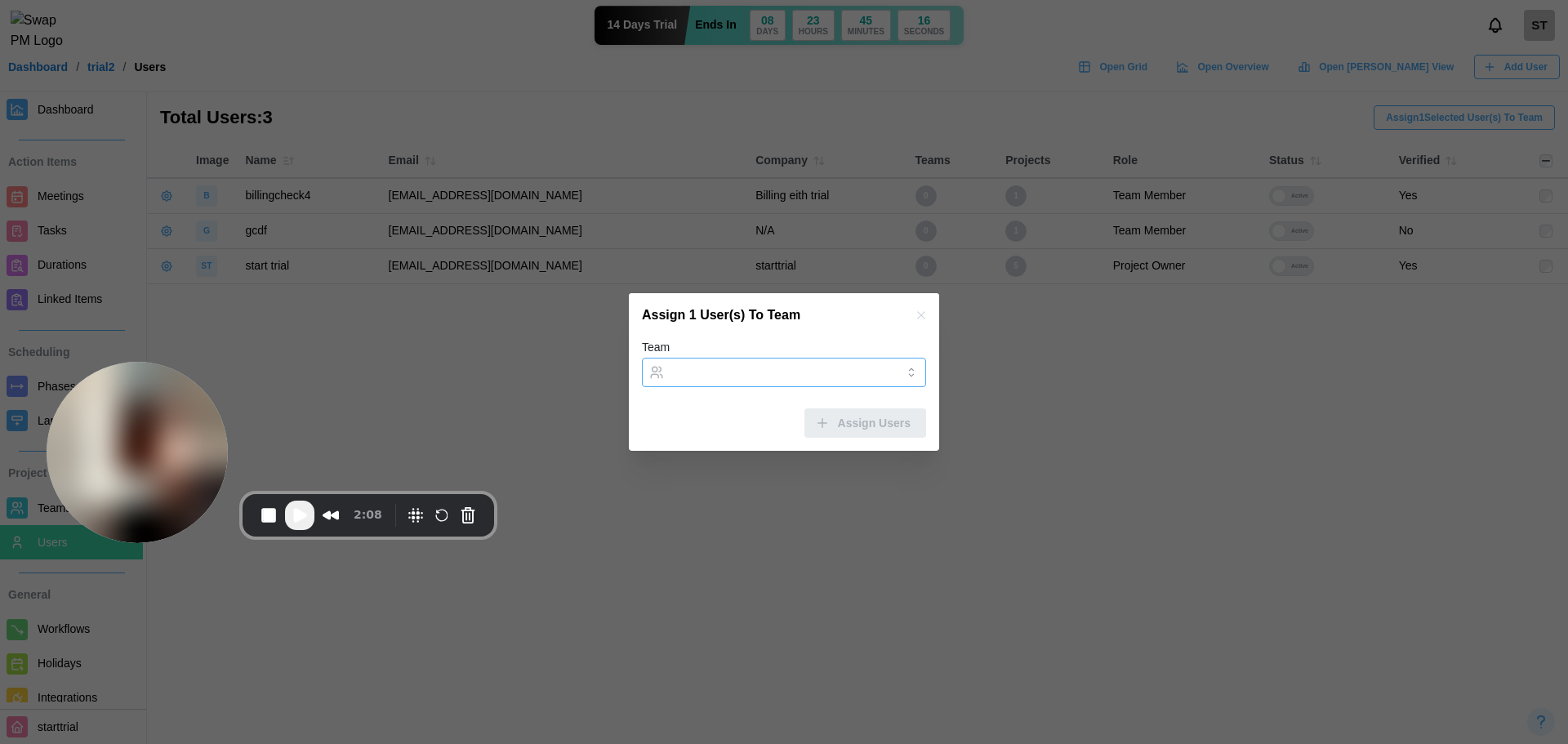
click at [768, 375] on input "Team" at bounding box center [784, 372] width 284 height 29
click at [741, 361] on input "Team" at bounding box center [784, 372] width 284 height 29
click at [928, 309] on button "button" at bounding box center [921, 315] width 18 height 18
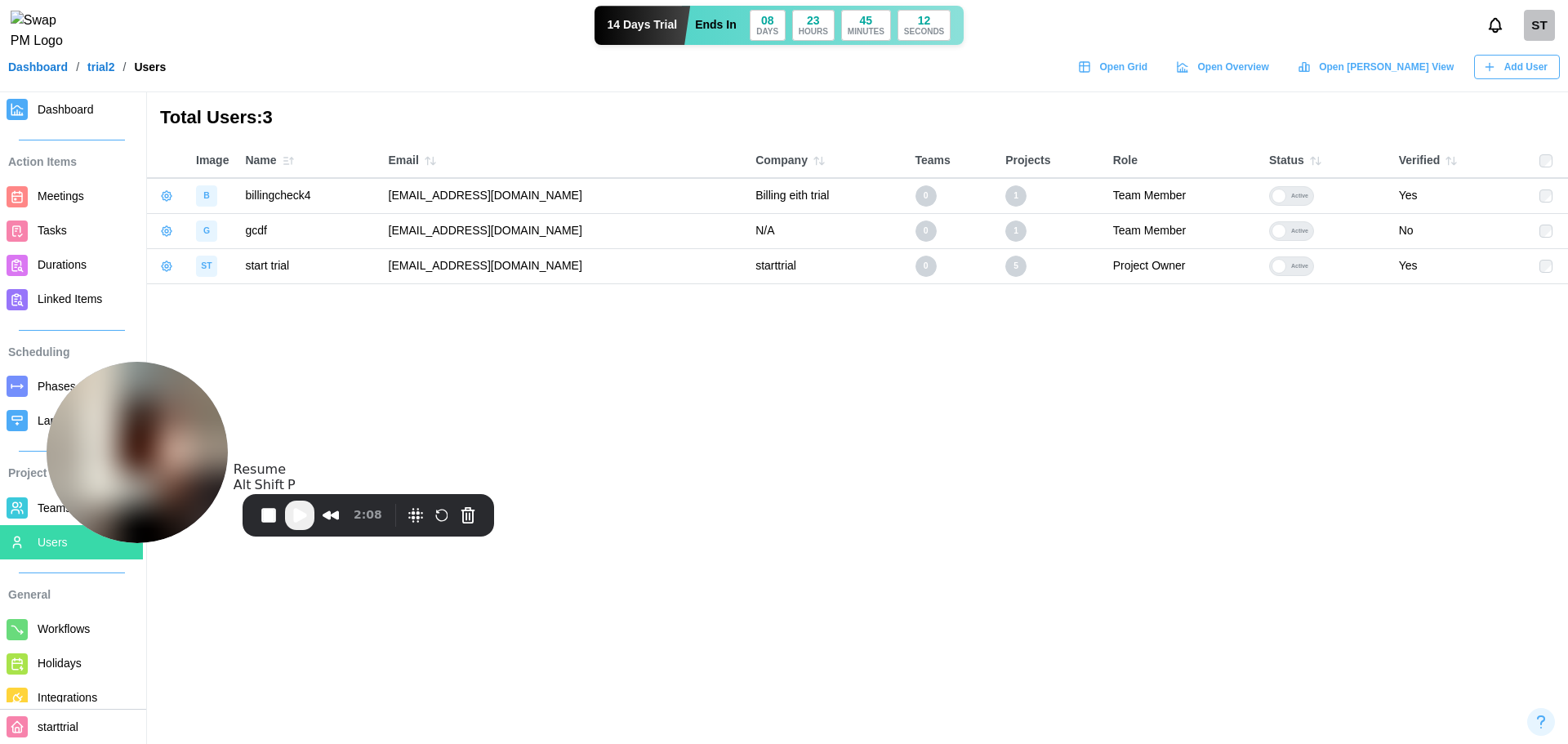
click at [292, 524] on button "Play Recording" at bounding box center [300, 515] width 29 height 29
drag, startPoint x: 536, startPoint y: 236, endPoint x: 374, endPoint y: 239, distance: 162.0
click at [380, 239] on td "[EMAIL_ADDRESS][DOMAIN_NAME]" at bounding box center [564, 231] width 368 height 35
copy td "[EMAIL_ADDRESS][DOMAIN_NAME]"
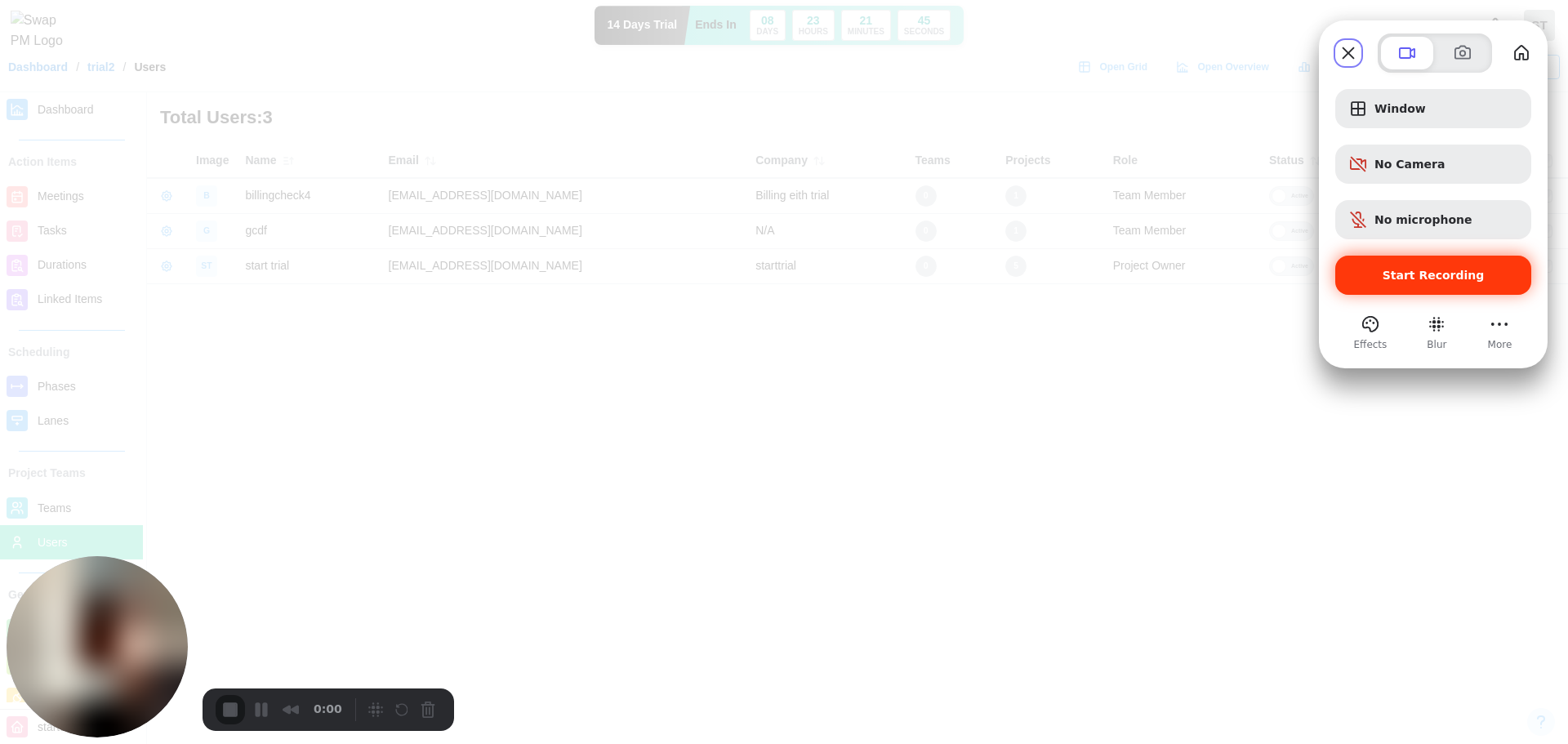
click at [1442, 270] on span "Start Recording" at bounding box center [1433, 275] width 102 height 13
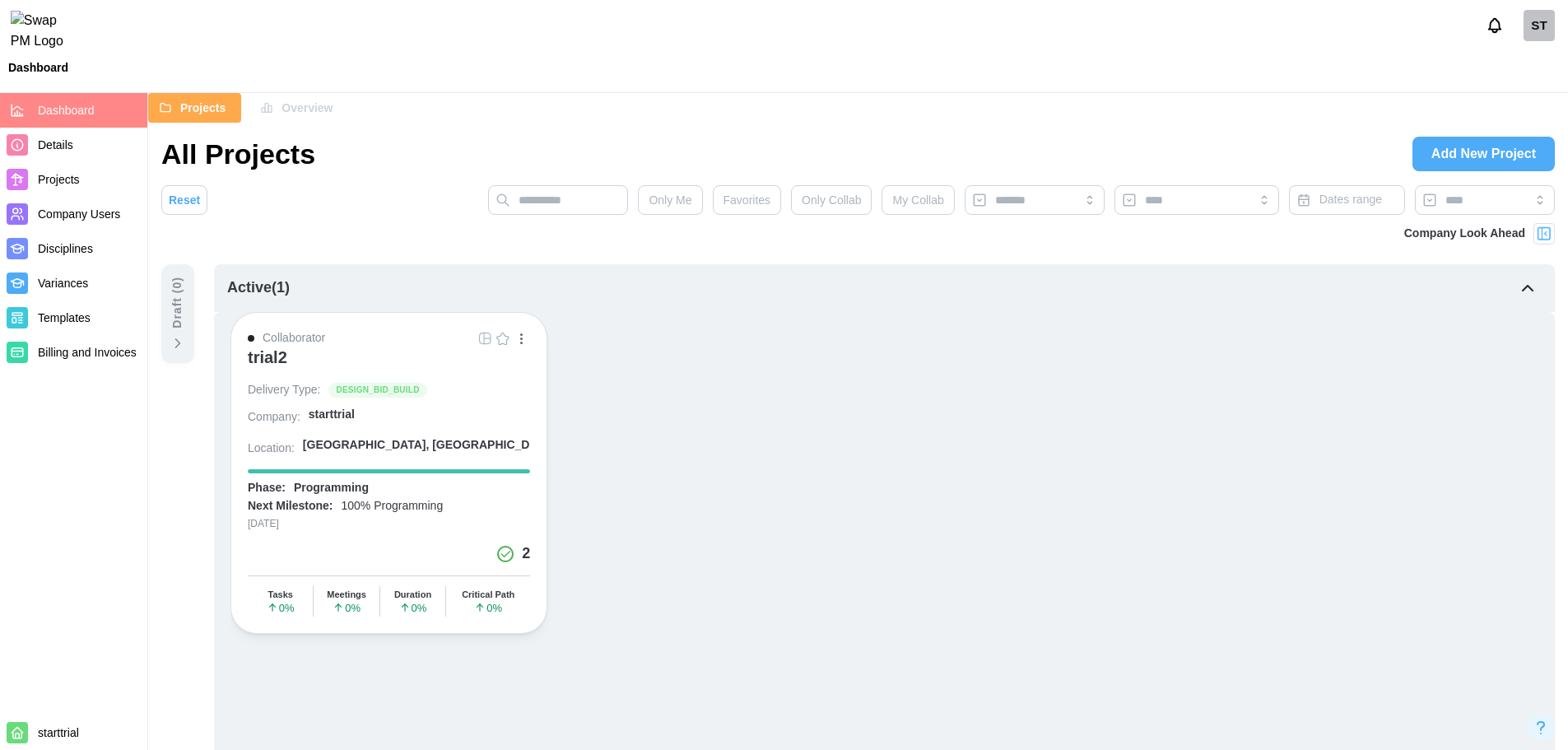
click at [288, 359] on div "trial2" at bounding box center [267, 356] width 40 height 20
click at [1542, 31] on div "ST" at bounding box center [1539, 25] width 31 height 31
click at [1537, 54] on link "My Profile" at bounding box center [1518, 70] width 91 height 35
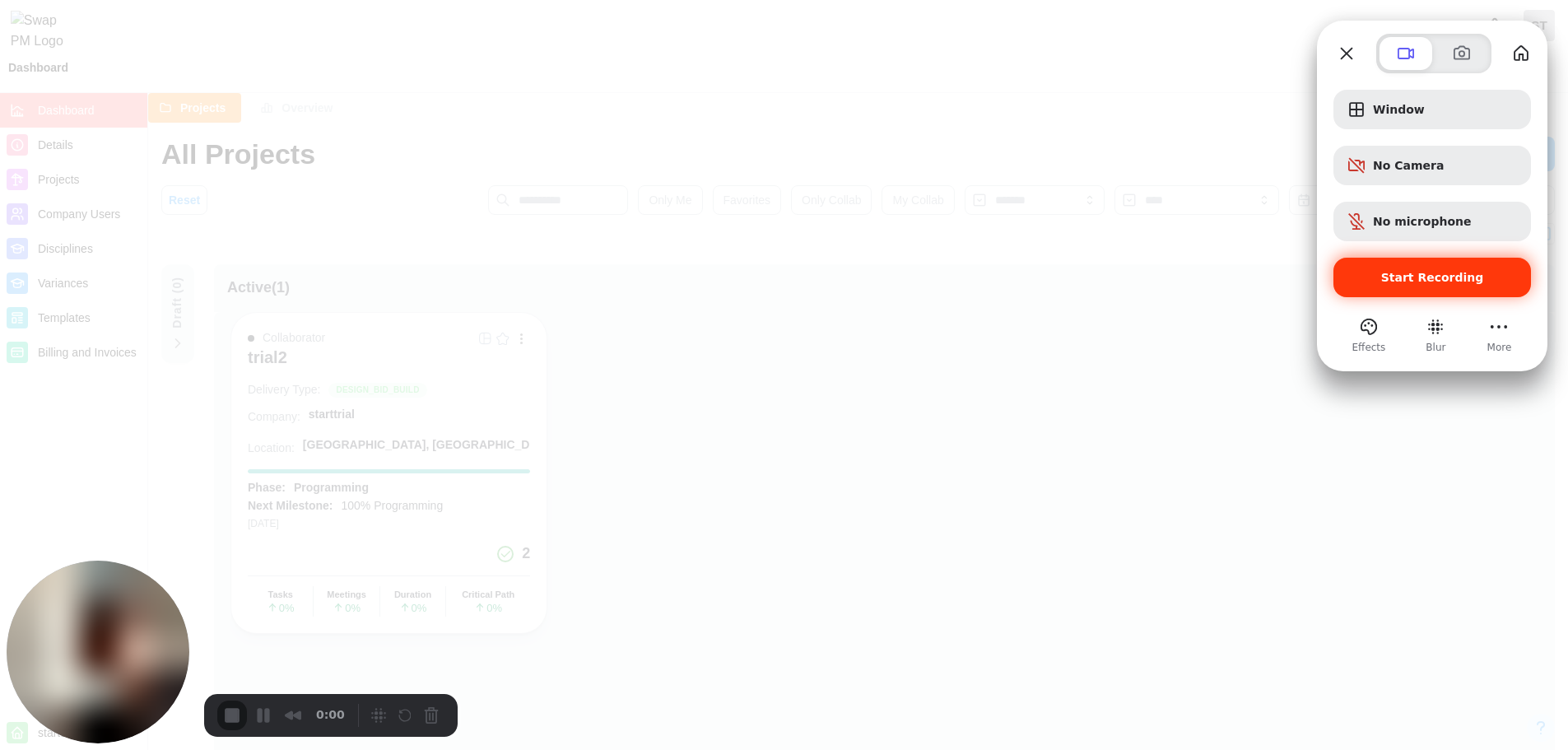
click at [1460, 290] on div "Start Recording" at bounding box center [1432, 277] width 198 height 40
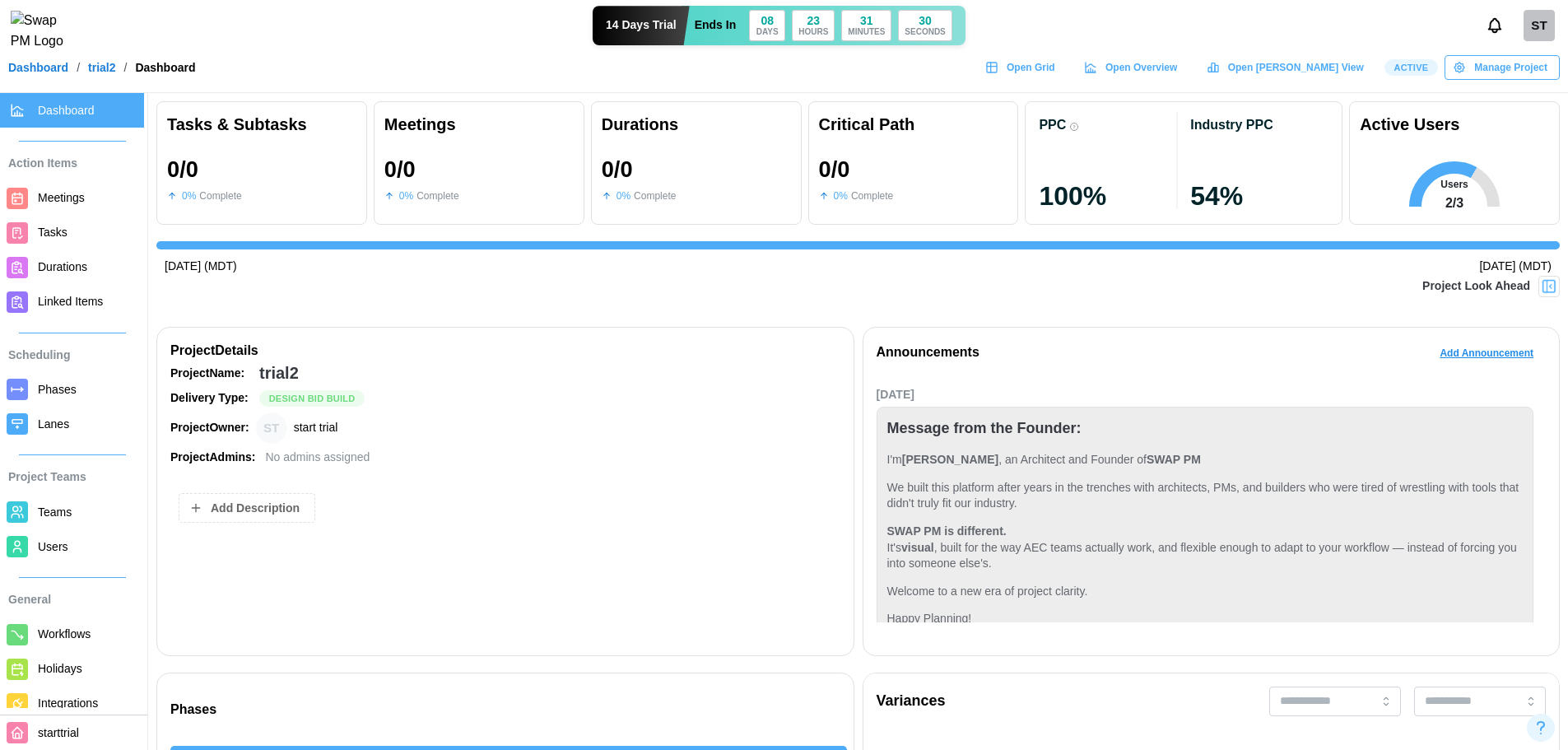
click at [63, 535] on link "Users" at bounding box center [72, 546] width 144 height 35
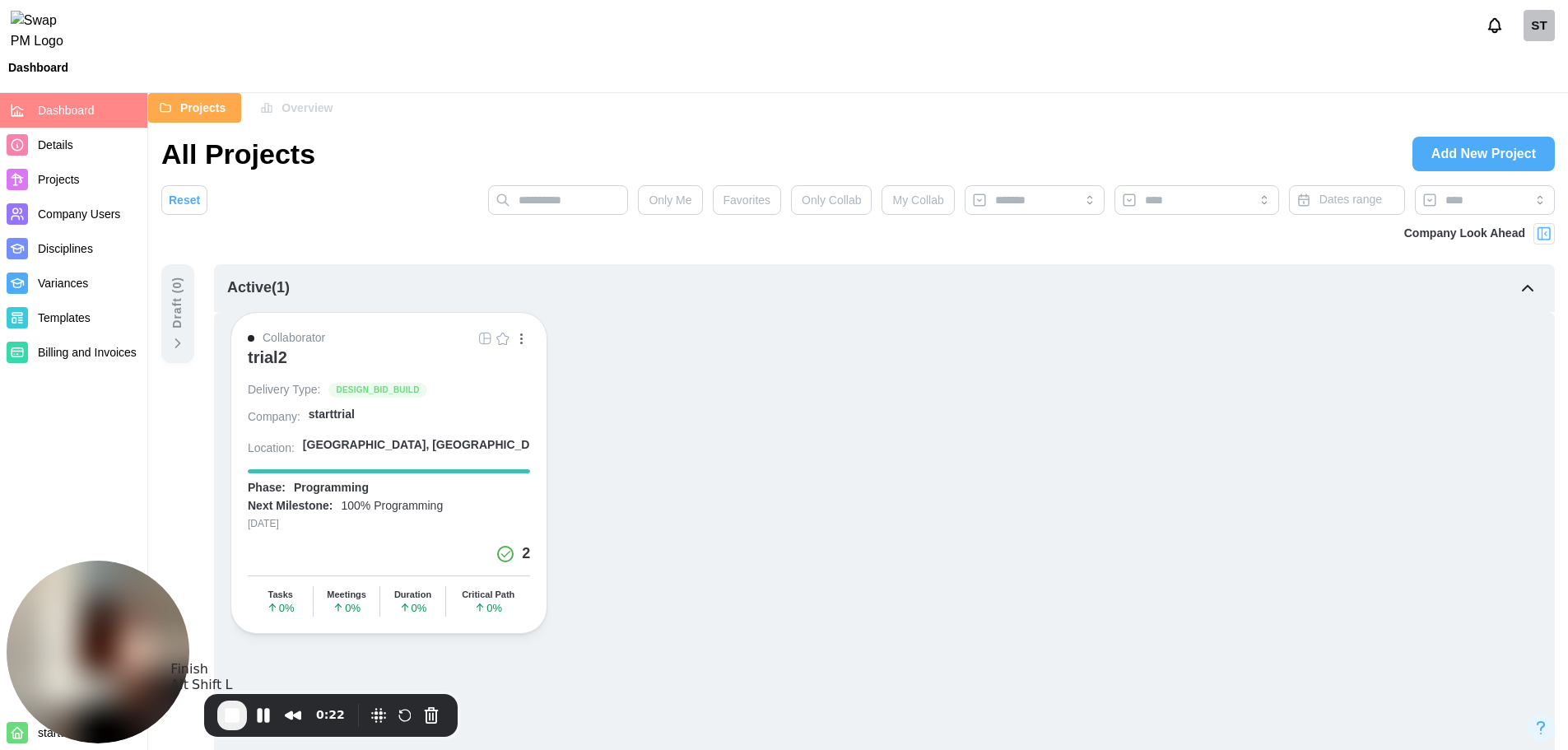
click at [237, 717] on span "End Recording" at bounding box center [232, 715] width 20 height 20
click at [1442, 134] on div "Projects Overview All Projects Add New Project Reset Only Me Favorites Only Col…" at bounding box center [859, 707] width 1420 height 1227
click at [1451, 143] on span "Add New Project" at bounding box center [1483, 154] width 104 height 33
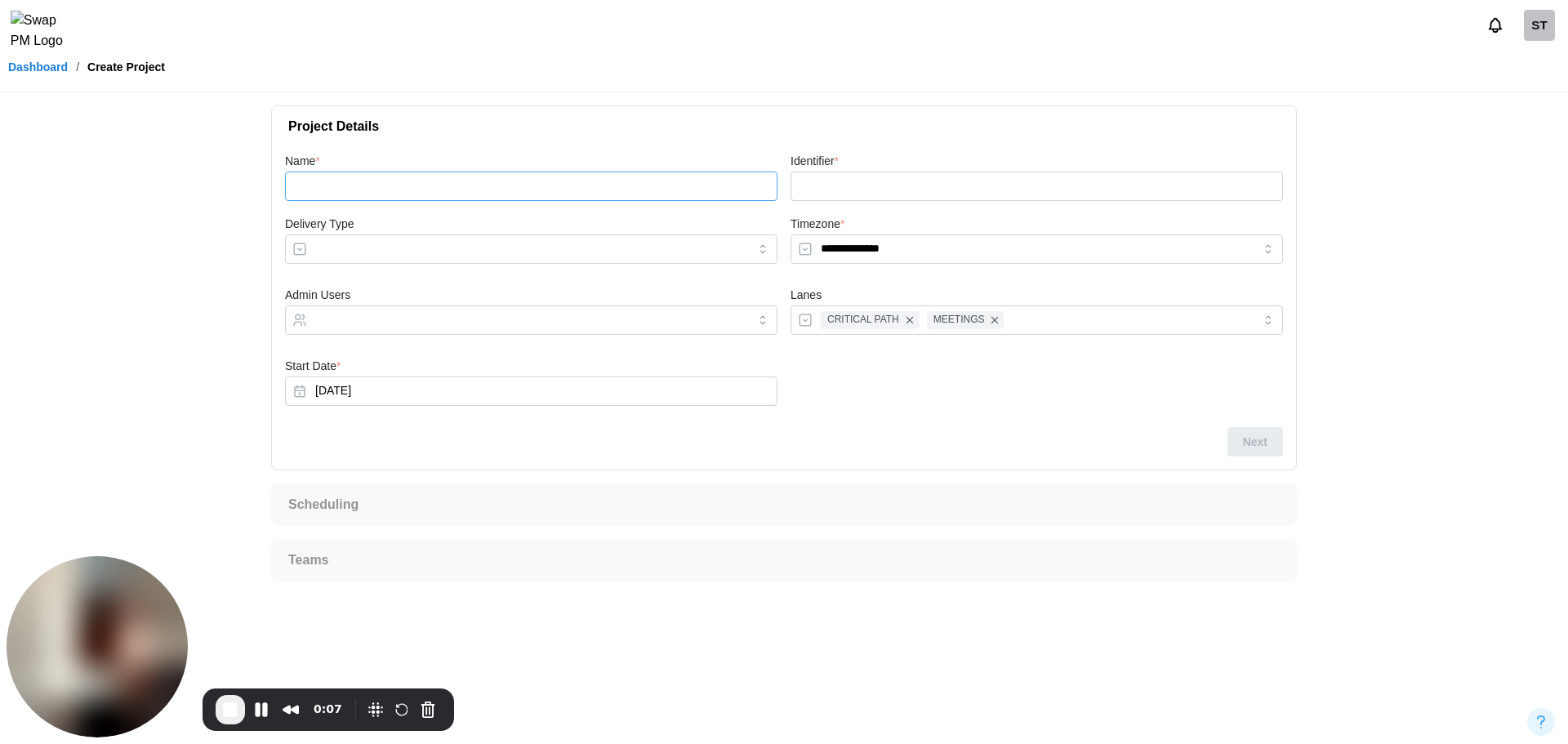
click at [323, 184] on input "Name *" at bounding box center [531, 186] width 492 height 29
type input "*"
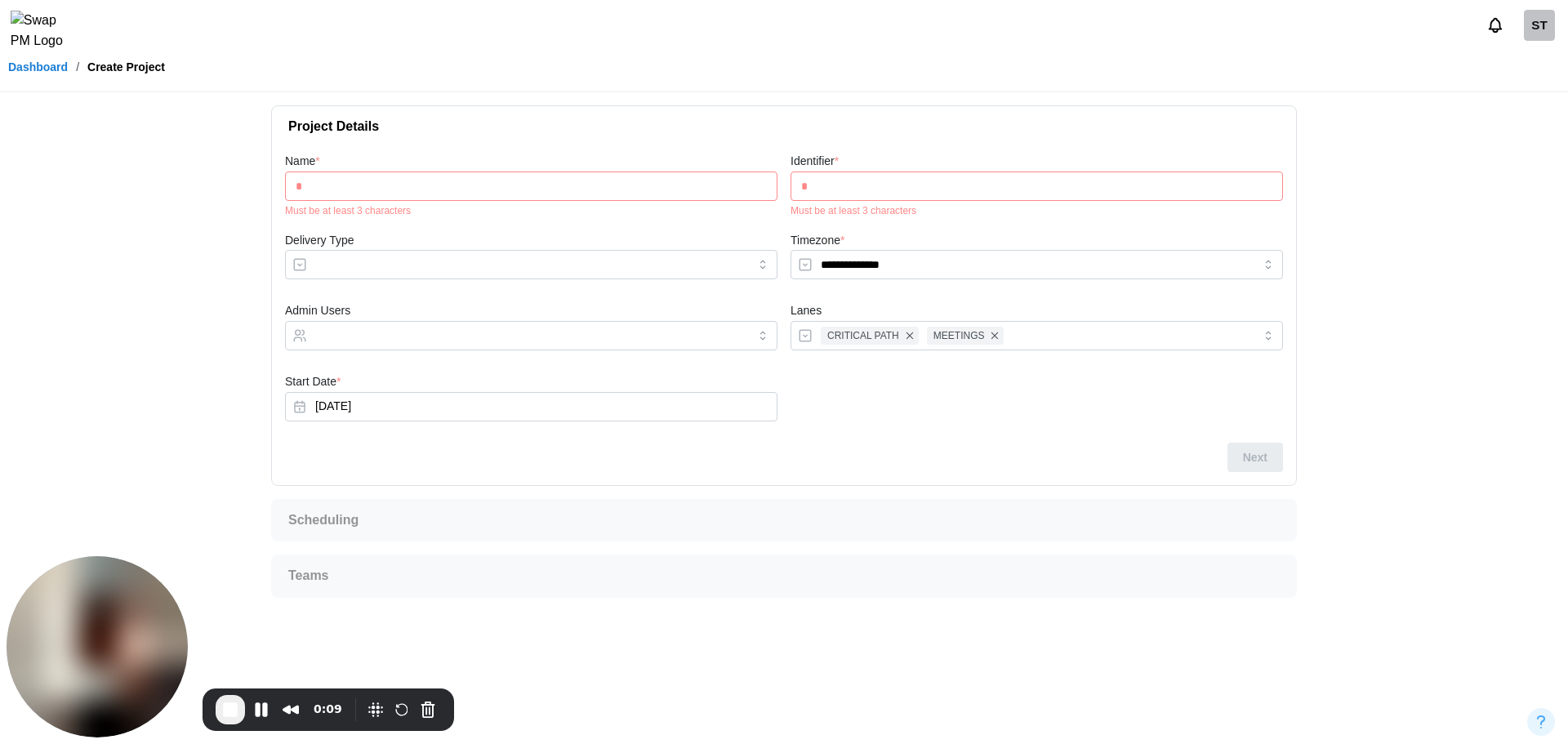
type input "**"
type input "***"
type input "****"
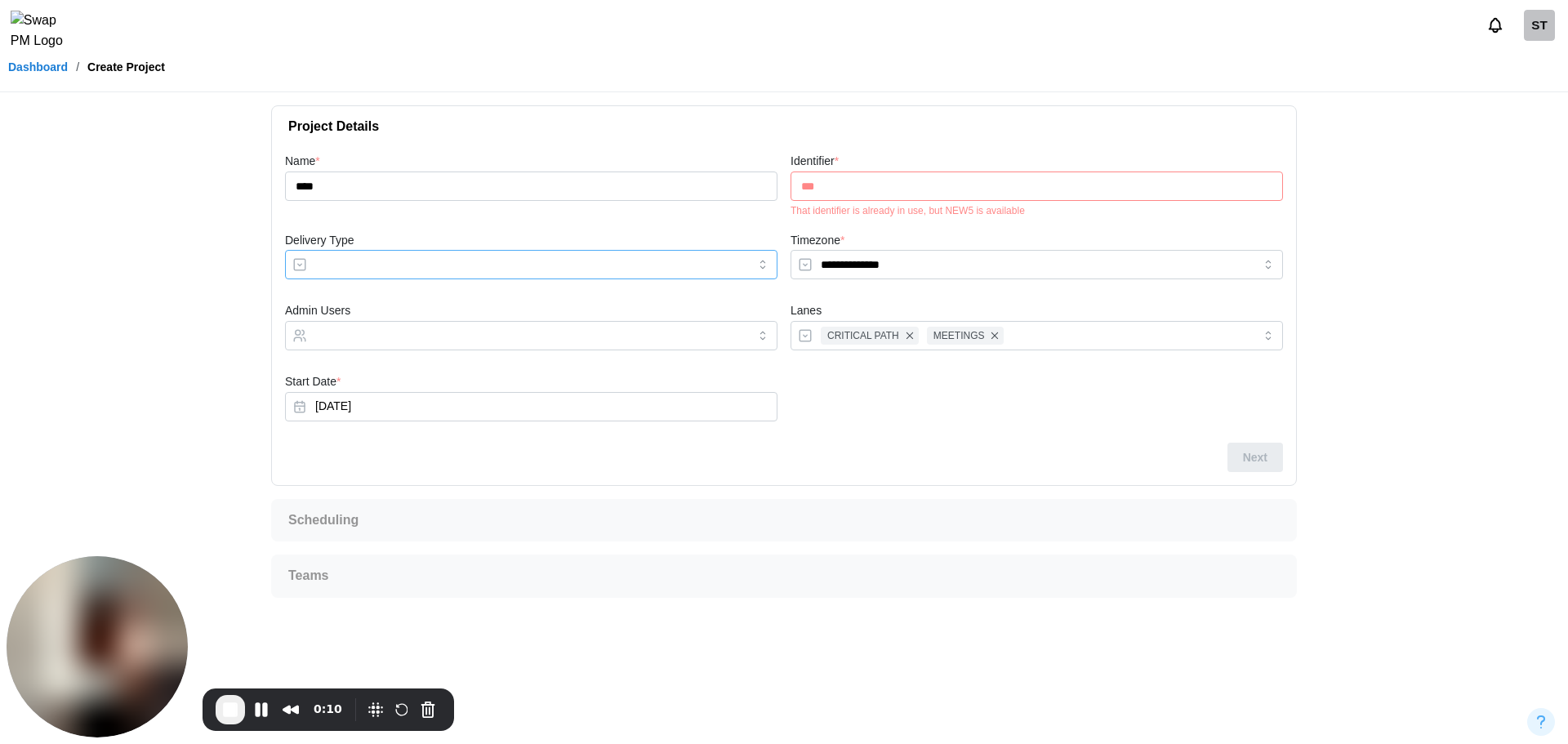
click at [355, 258] on input "Delivery Type" at bounding box center [531, 264] width 492 height 29
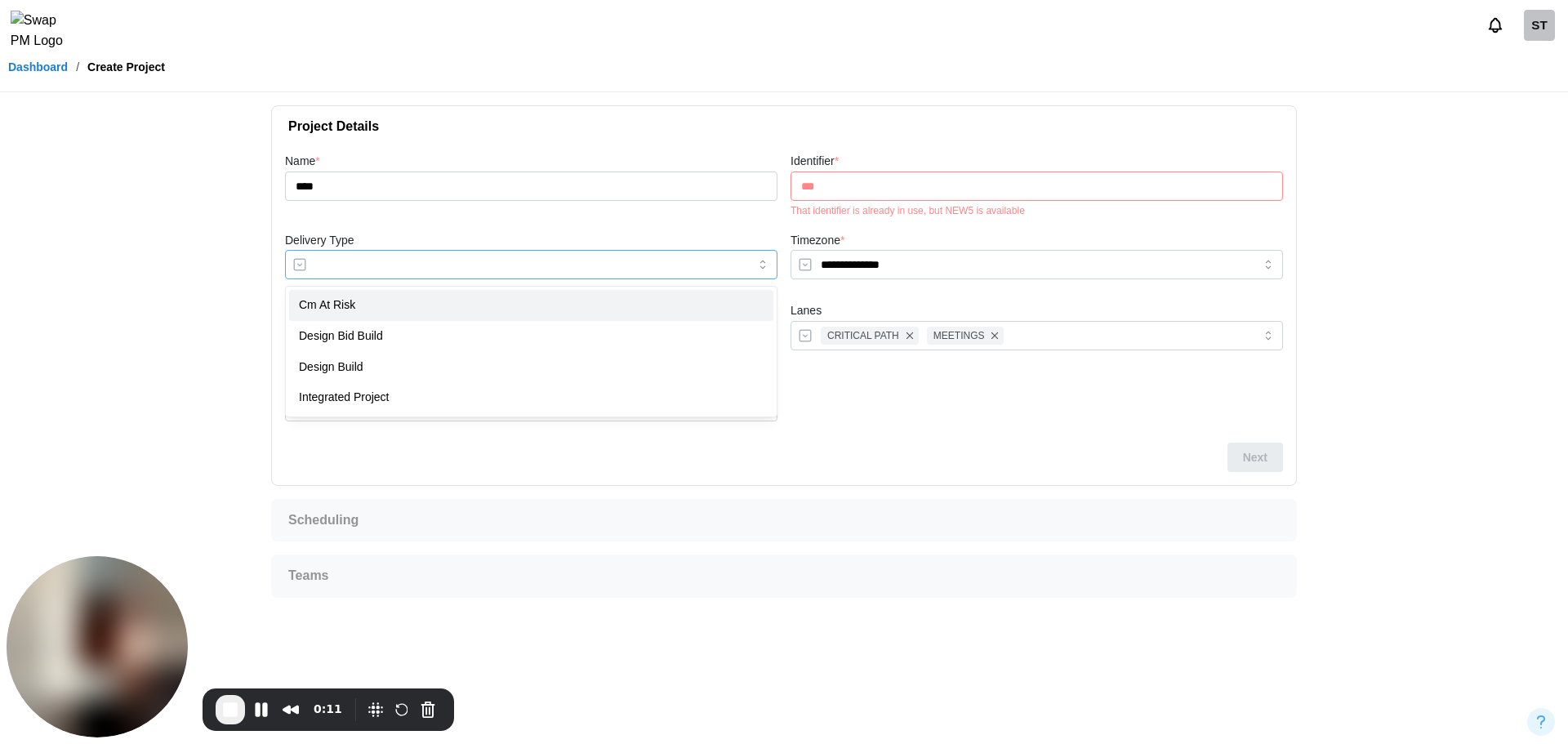
type input "**********"
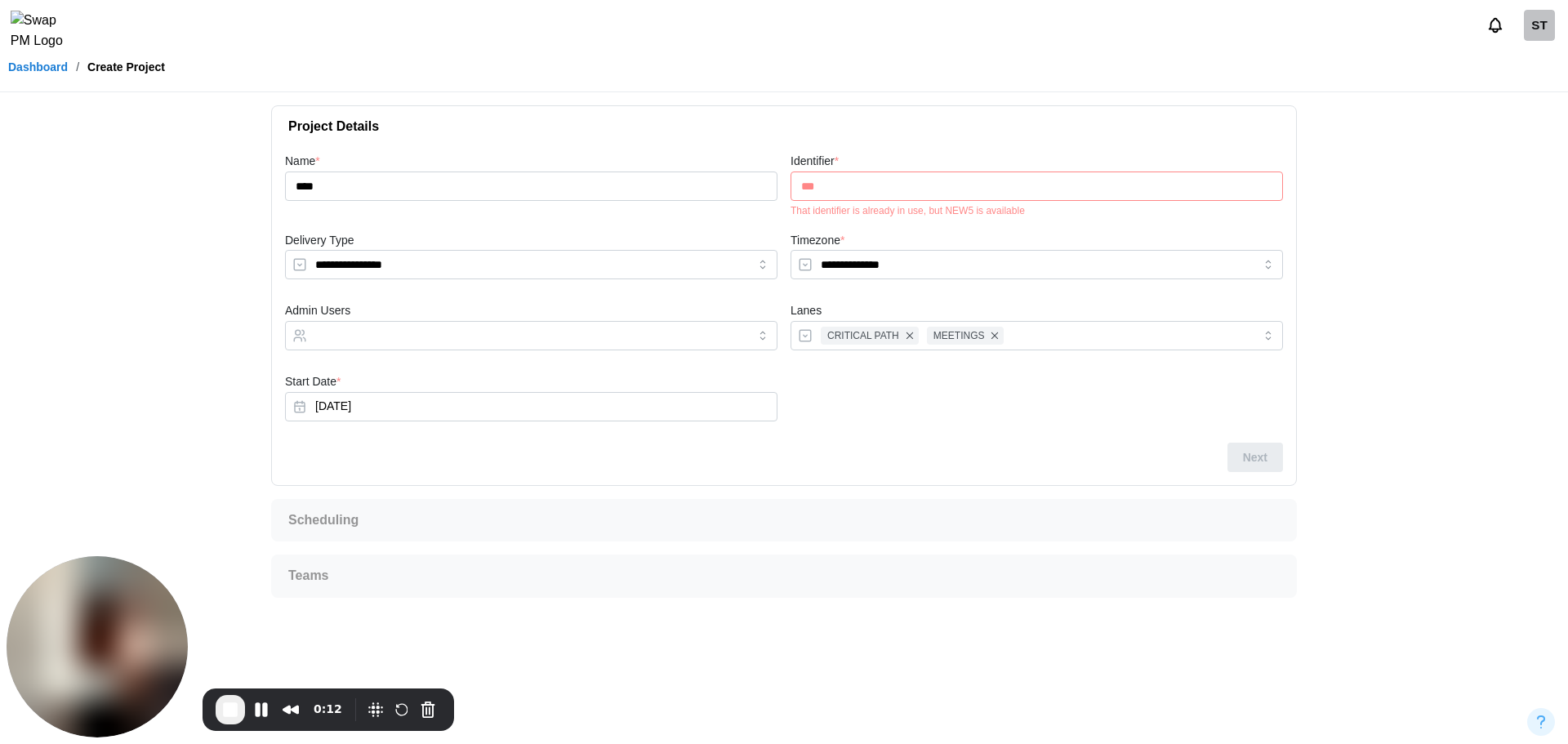
click at [949, 192] on input "***" at bounding box center [1036, 186] width 492 height 29
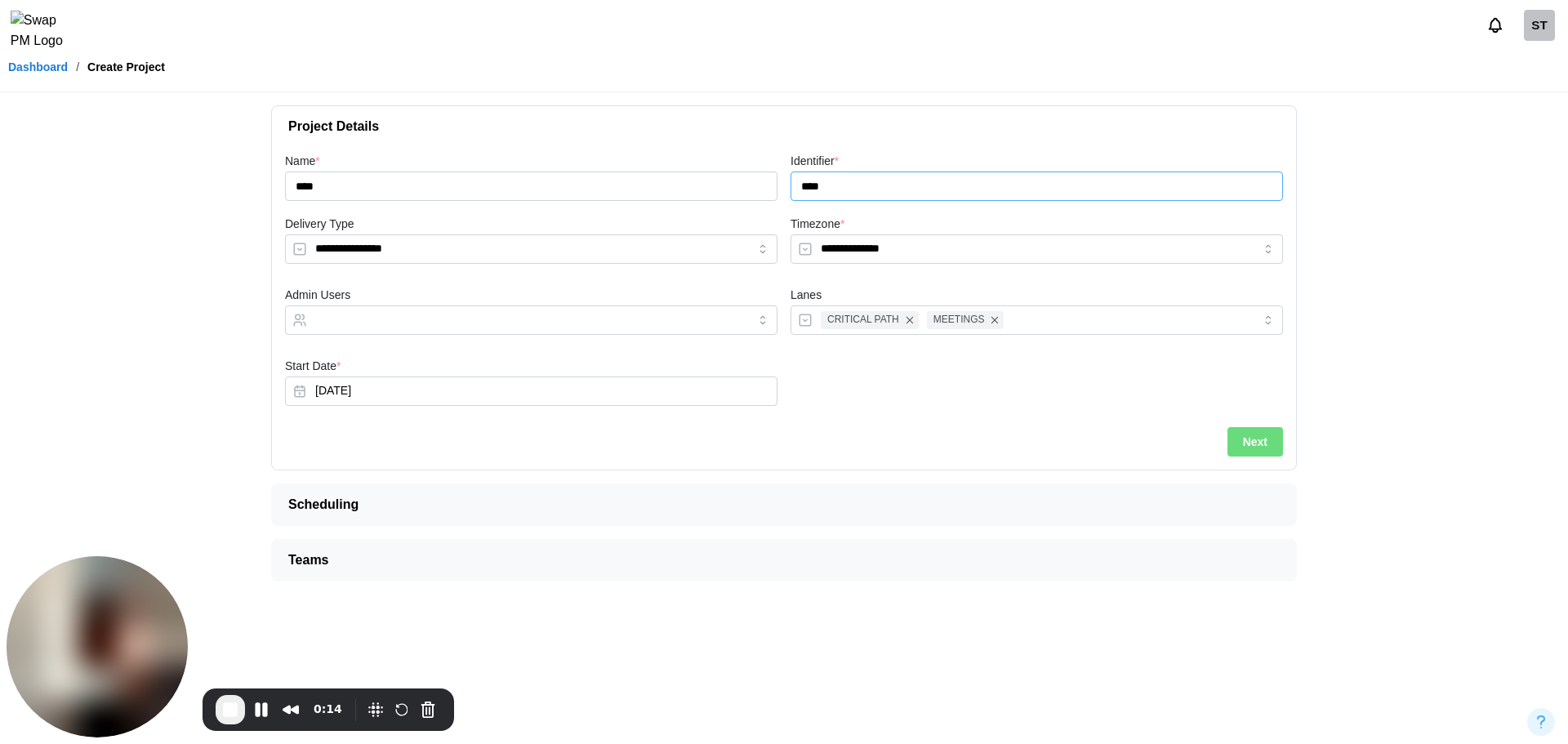
type input "****"
click at [1245, 437] on span "Next" at bounding box center [1255, 441] width 24 height 28
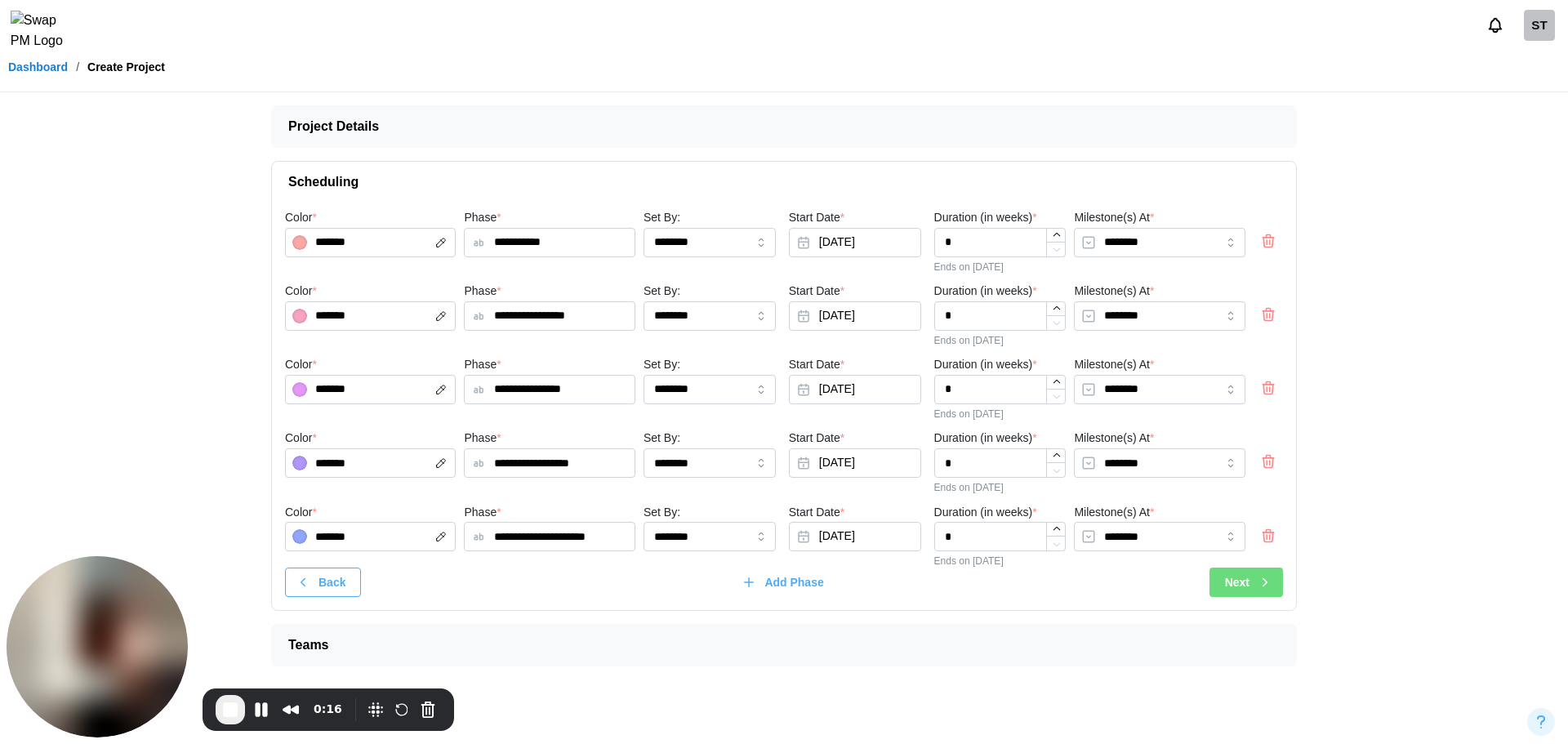
click at [1251, 571] on div "Next" at bounding box center [1248, 582] width 47 height 28
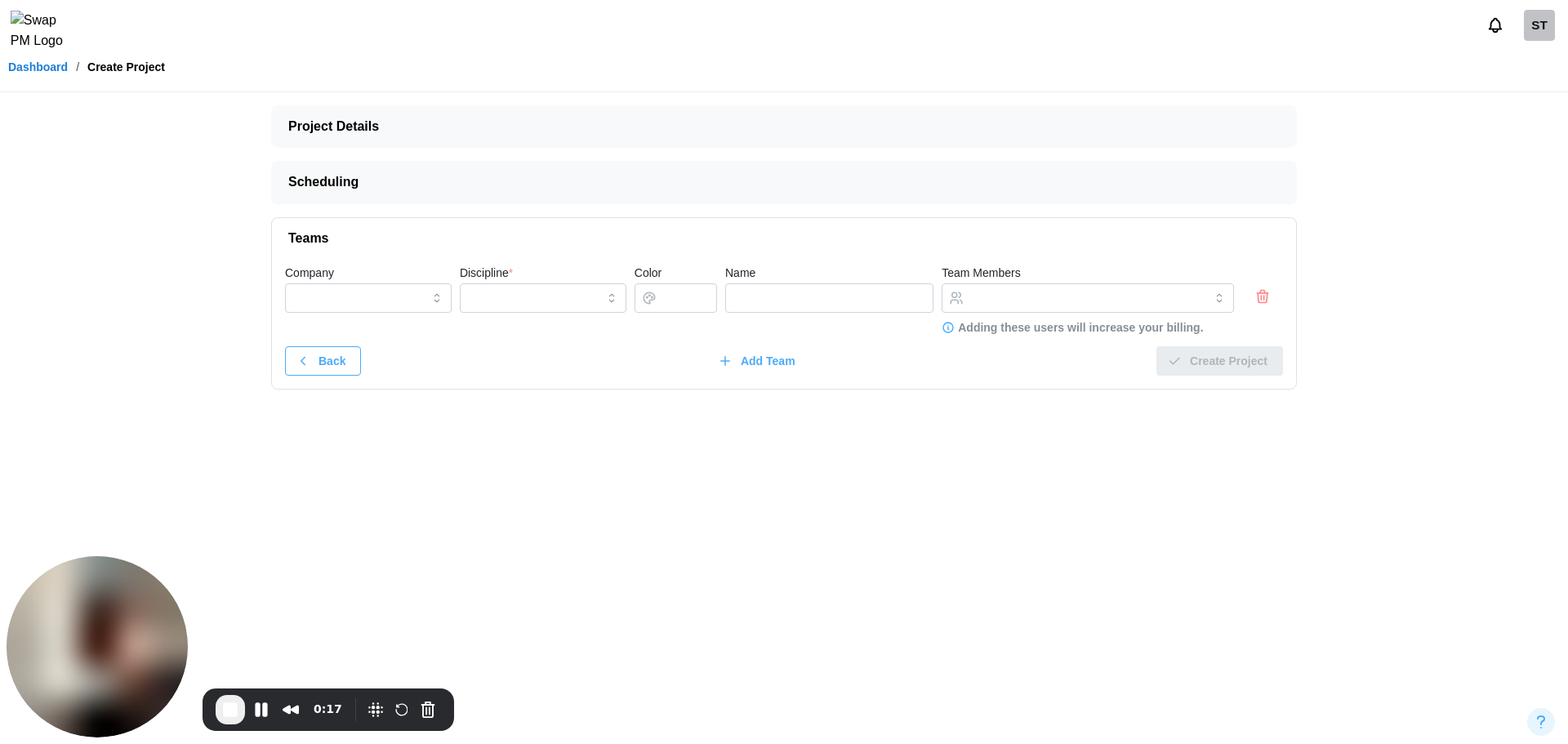
click at [1261, 297] on icon "button" at bounding box center [1261, 297] width 0 height 4
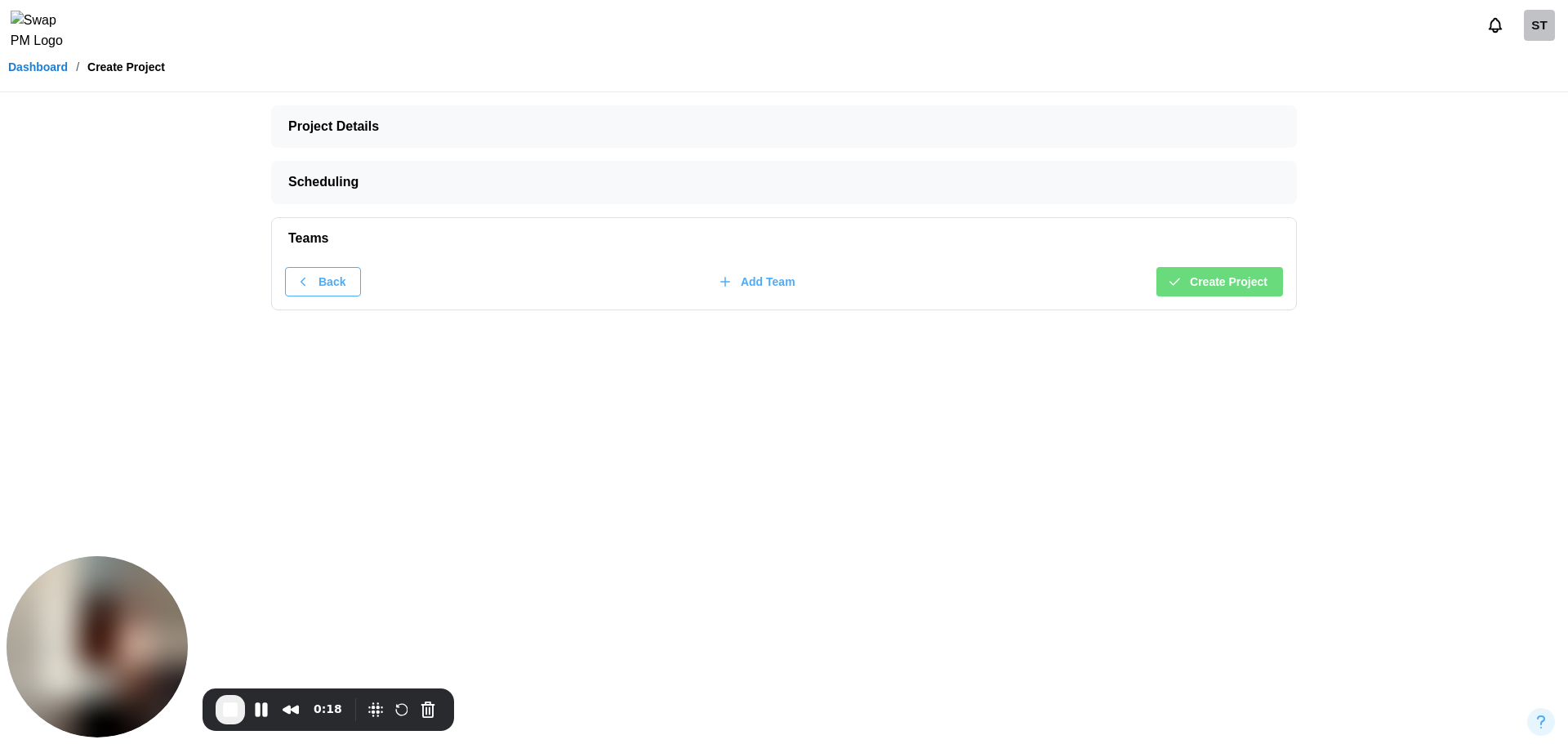
click at [1258, 281] on span "Create Project" at bounding box center [1229, 281] width 77 height 28
click at [263, 708] on button "Pause Recording" at bounding box center [261, 709] width 26 height 26
click at [1201, 283] on span "Create Project" at bounding box center [1229, 281] width 77 height 28
click at [255, 709] on span "Play Recording" at bounding box center [259, 709] width 19 height 19
click at [62, 72] on link "Dashboard" at bounding box center [38, 67] width 60 height 12
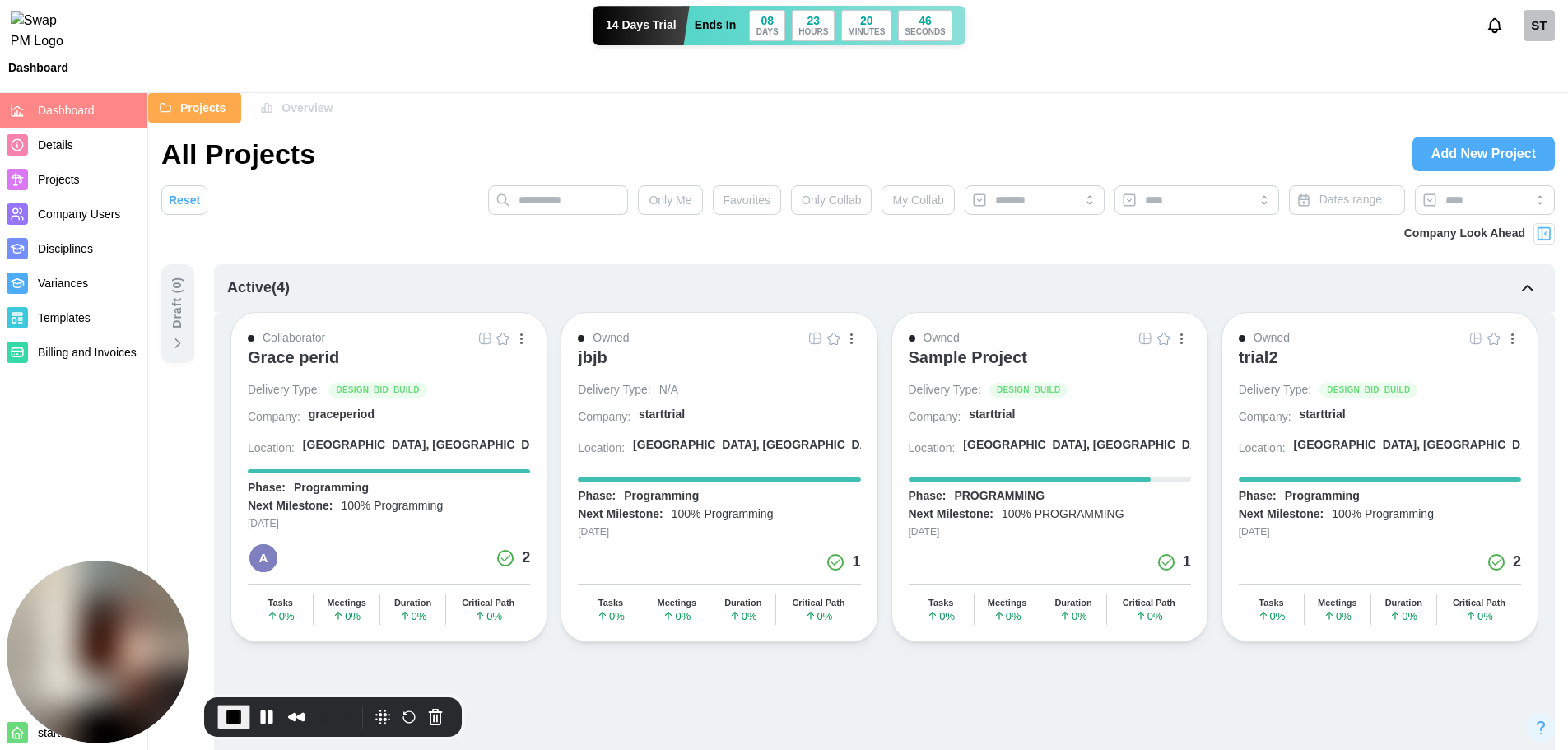
click at [1487, 142] on span "Add New Project" at bounding box center [1483, 154] width 104 height 33
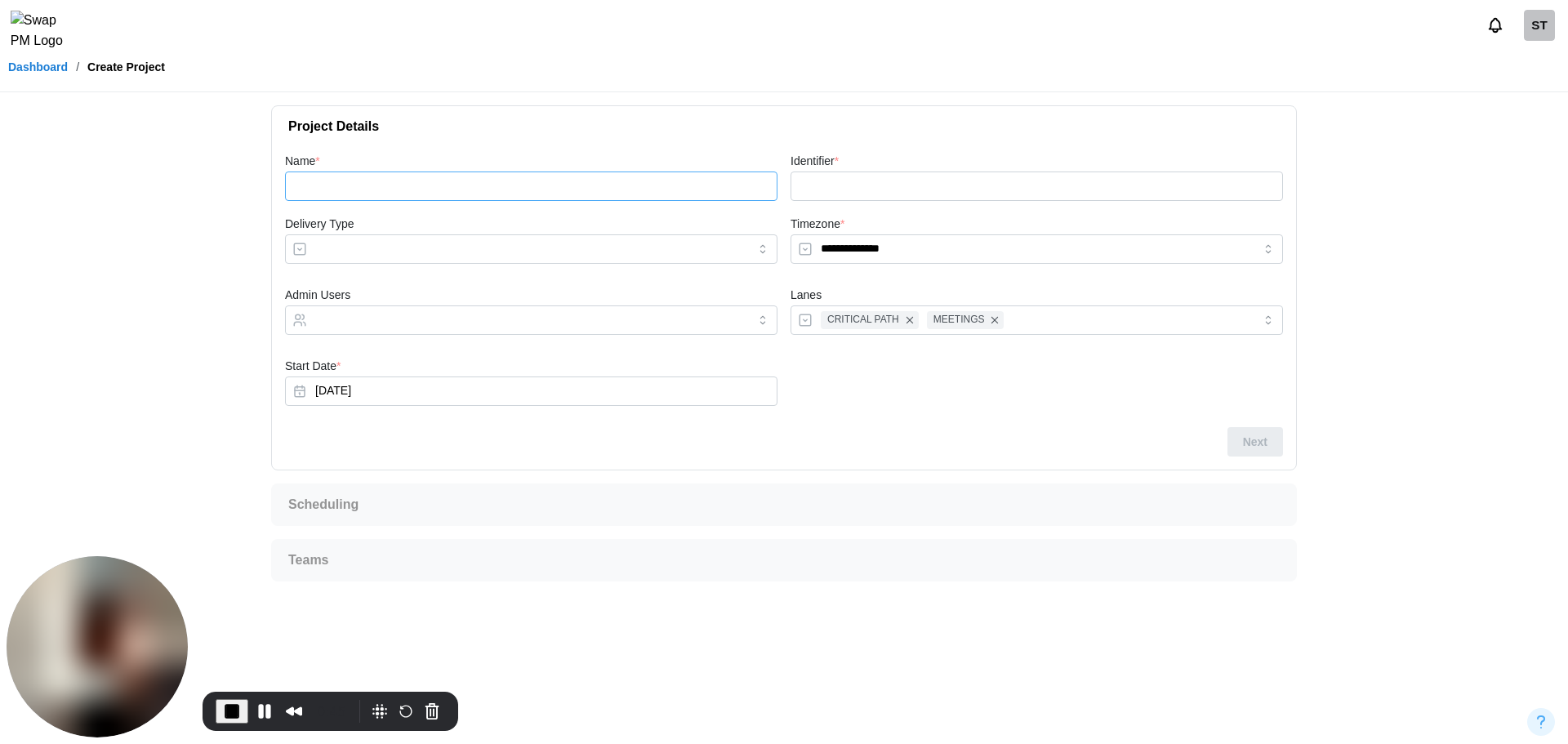
click at [343, 183] on input "Name *" at bounding box center [531, 186] width 492 height 29
type input "*"
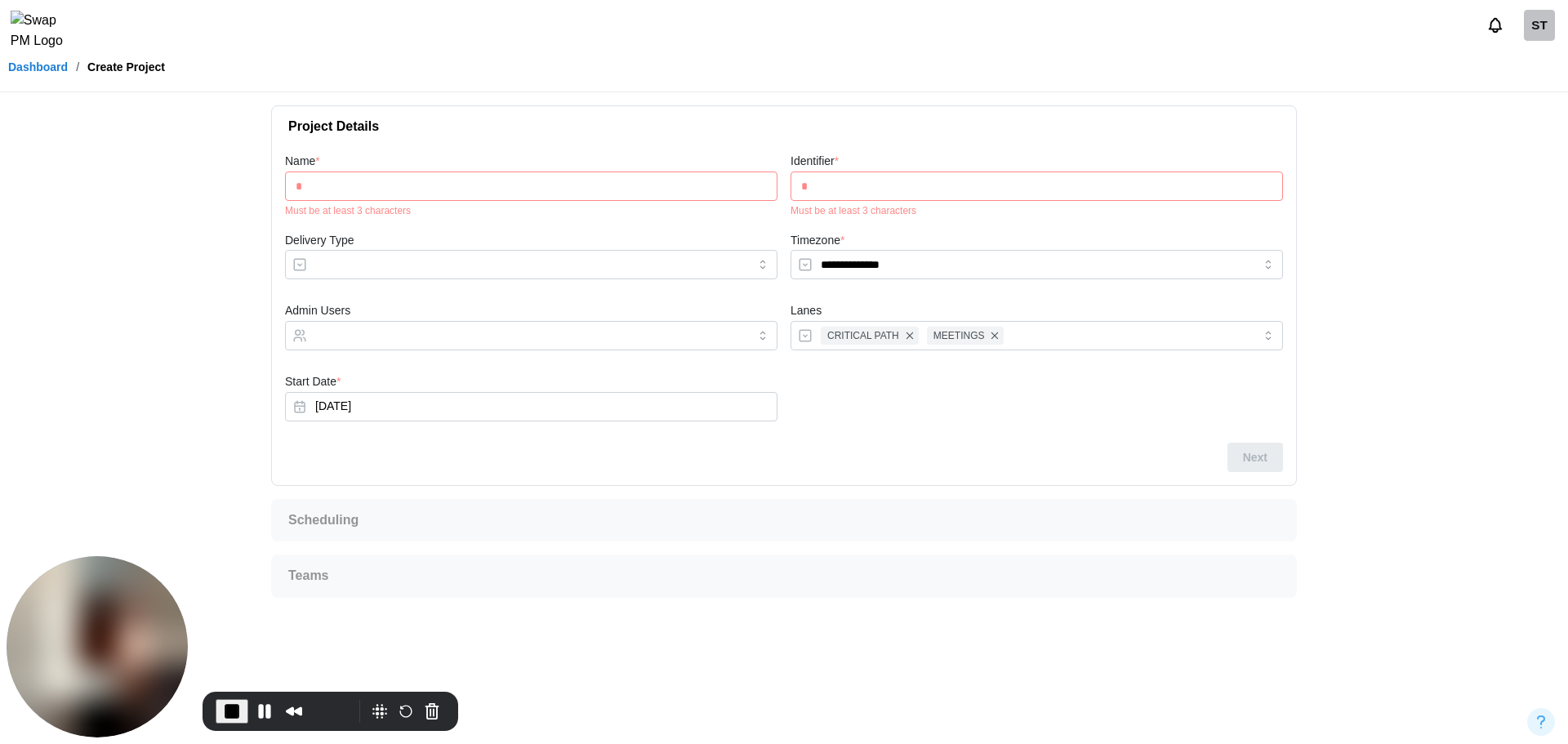
type input "**"
type input "***"
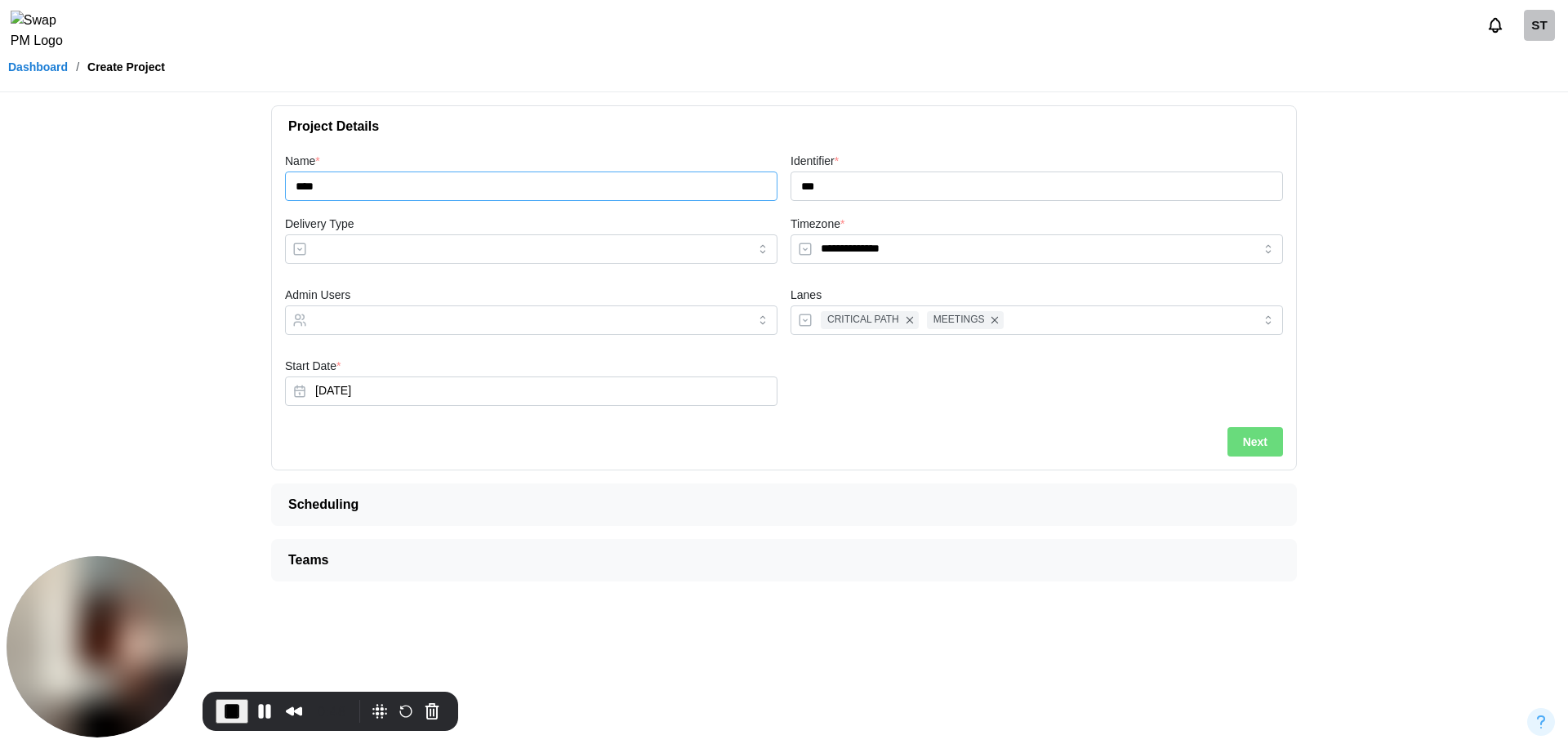
type input "****"
click at [363, 239] on input "Delivery Type" at bounding box center [531, 248] width 492 height 29
type input "**********"
click at [380, 325] on input "Admin Users" at bounding box center [517, 321] width 402 height 13
click at [1267, 453] on span "Next" at bounding box center [1255, 441] width 24 height 28
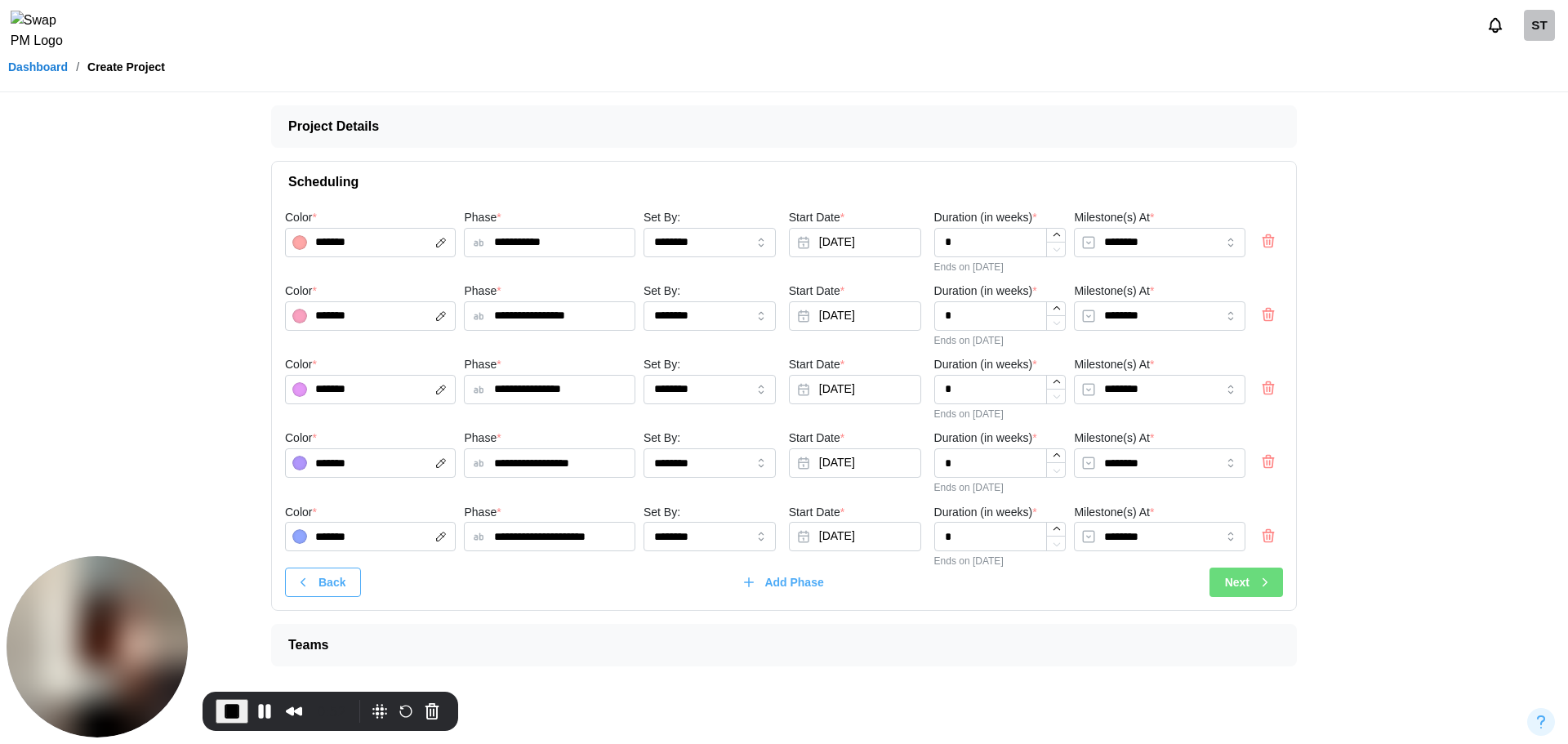
click at [1271, 592] on div "Next" at bounding box center [1248, 582] width 47 height 28
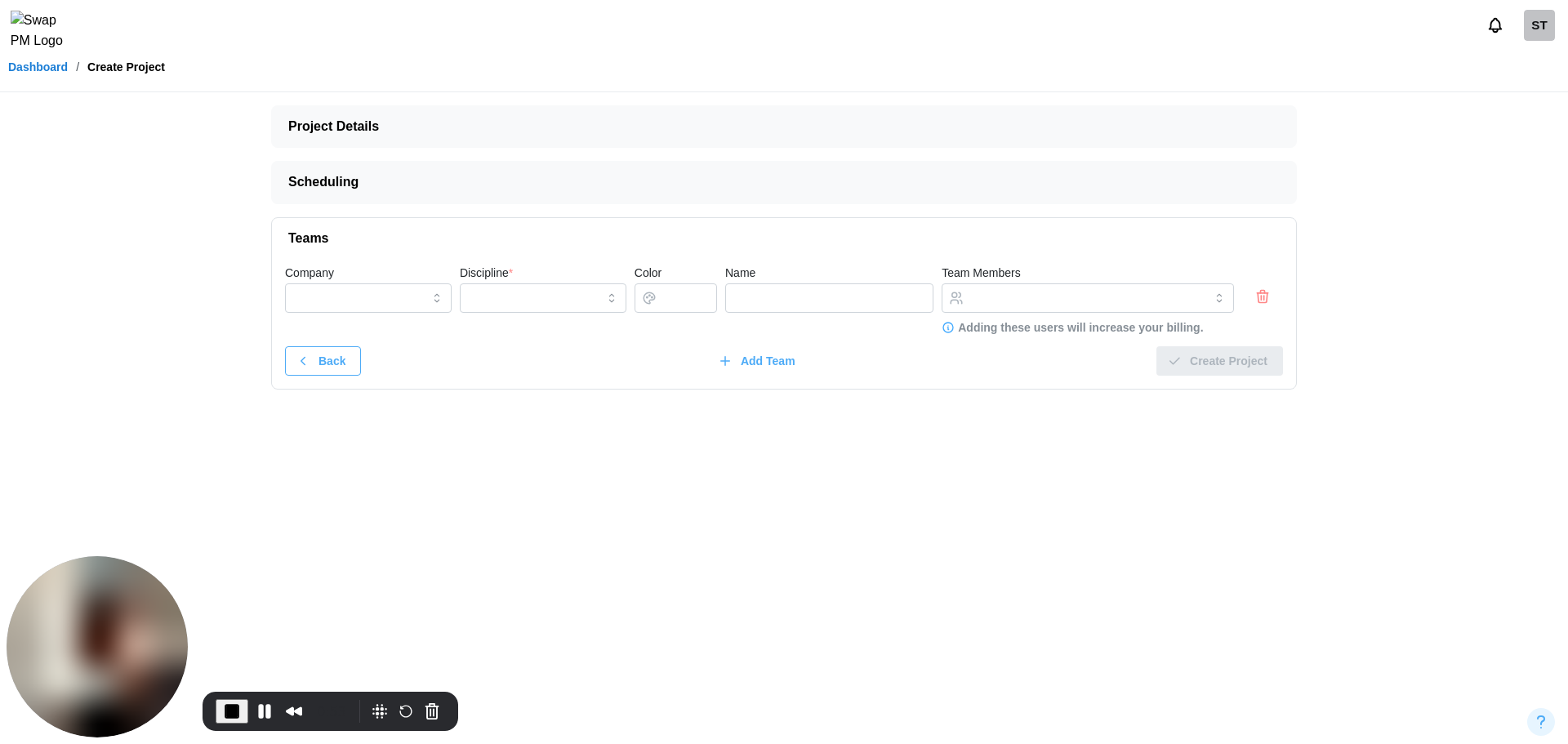
click at [1264, 293] on icon "button" at bounding box center [1262, 291] width 4 height 3
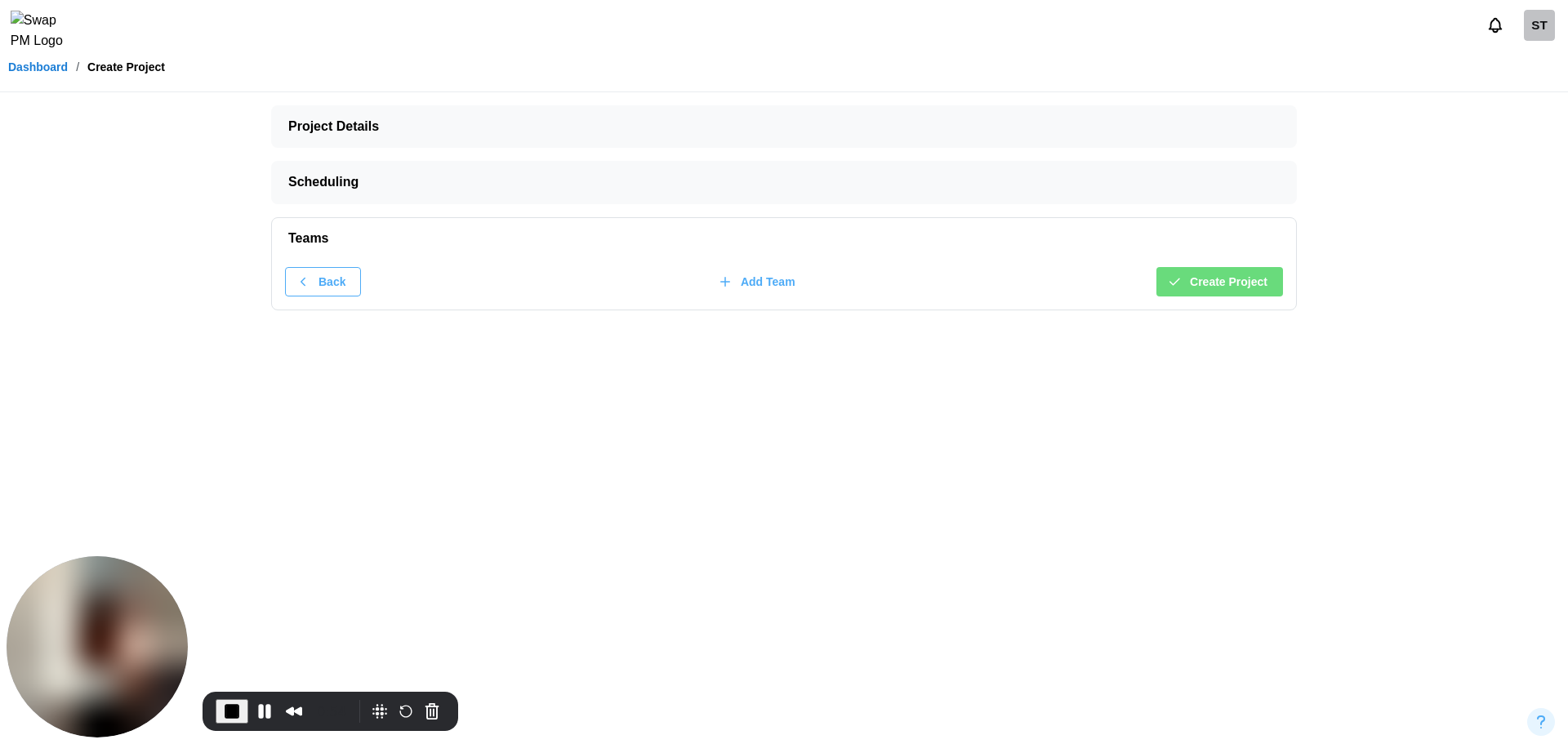
click at [1268, 280] on button "Create Project" at bounding box center [1220, 281] width 126 height 29
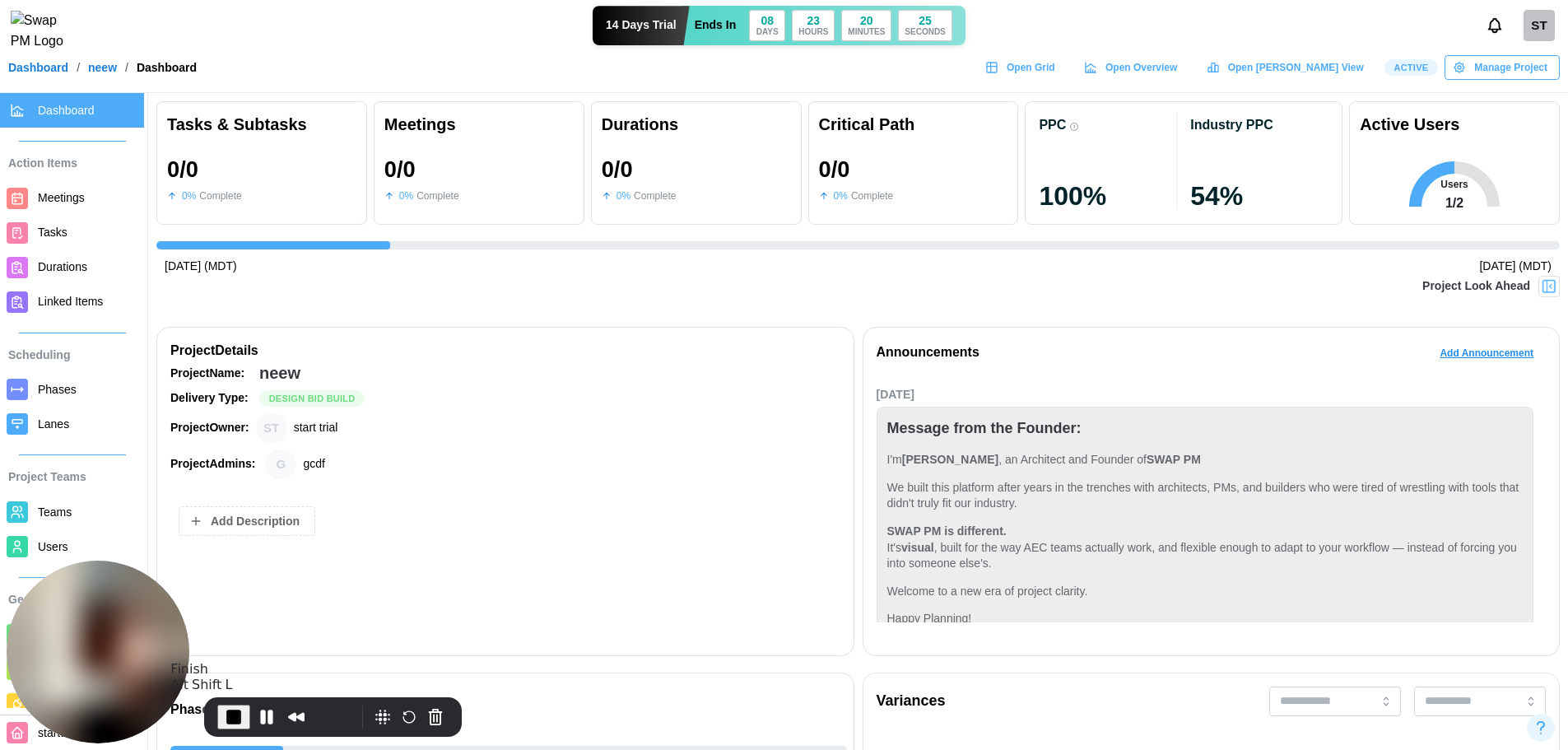
click at [224, 713] on span "End Recording" at bounding box center [233, 716] width 20 height 20
